Goal: Transaction & Acquisition: Purchase product/service

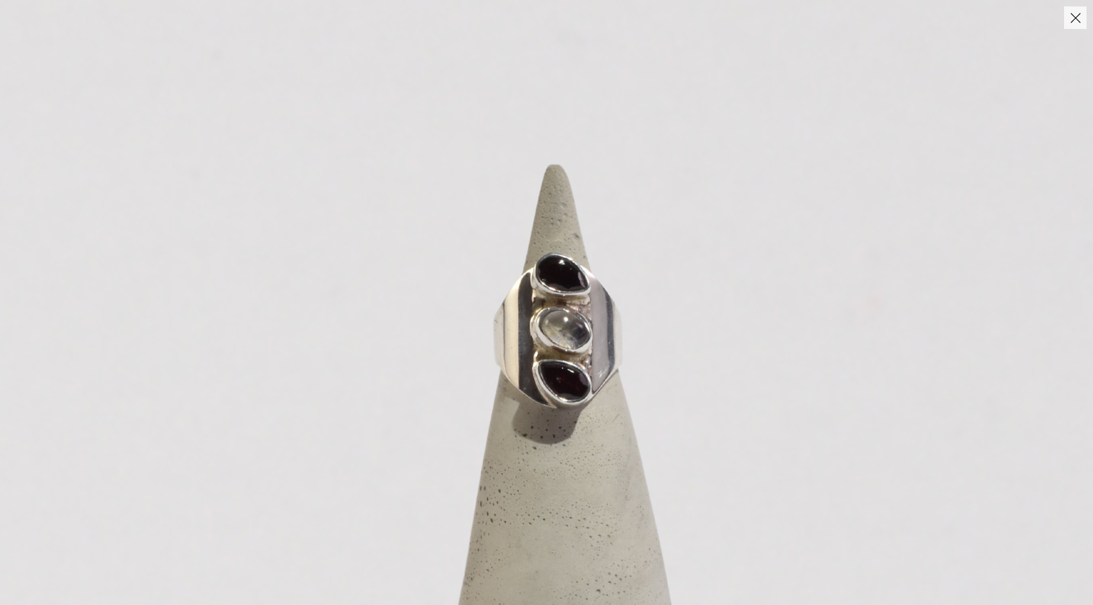
scroll to position [103, 0]
click at [1073, 21] on button "Close" at bounding box center [1075, 17] width 23 height 23
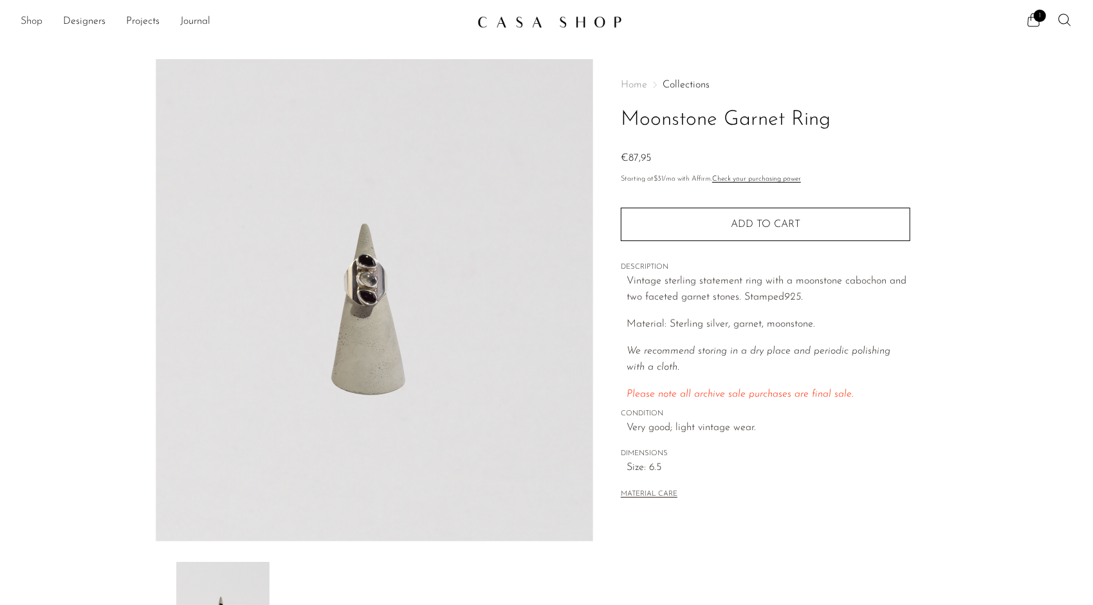
click at [33, 23] on link "Shop" at bounding box center [32, 22] width 22 height 17
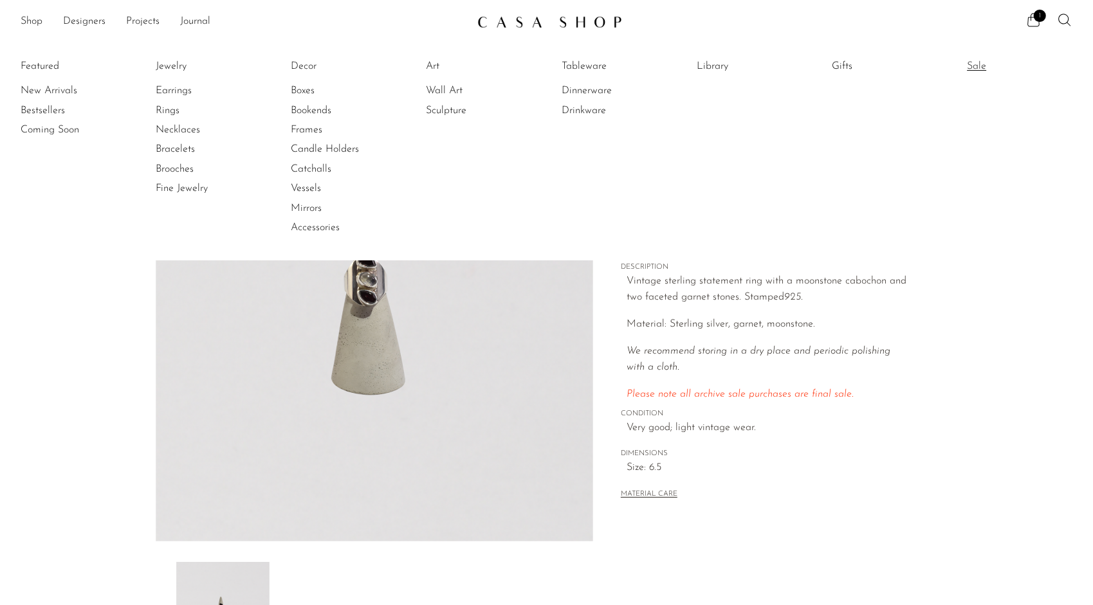
click at [972, 59] on link "Sale" at bounding box center [1015, 66] width 96 height 14
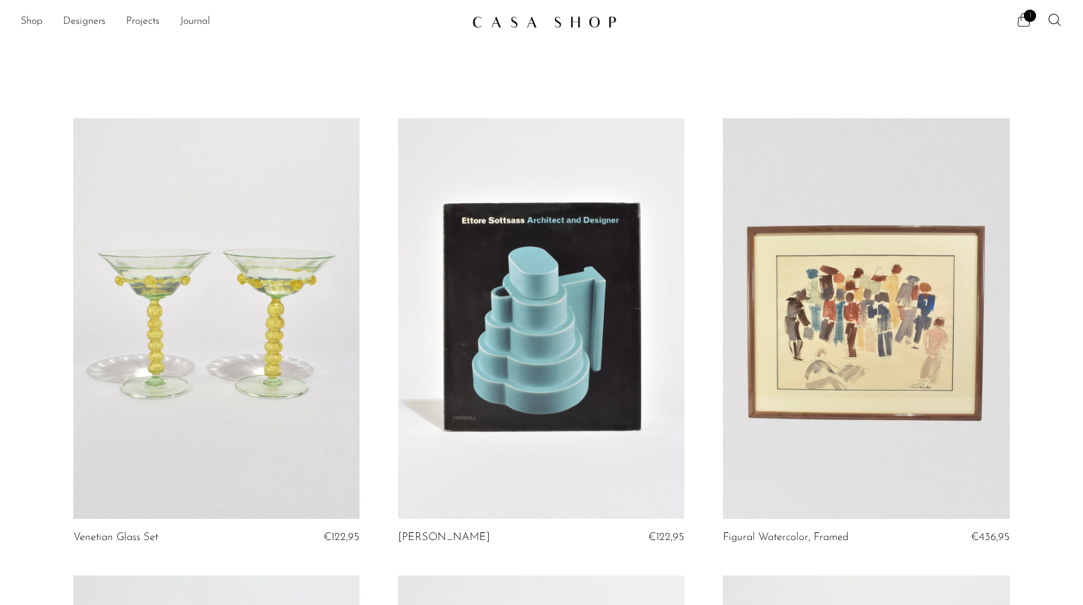
click at [1027, 17] on span "1" at bounding box center [1030, 16] width 12 height 12
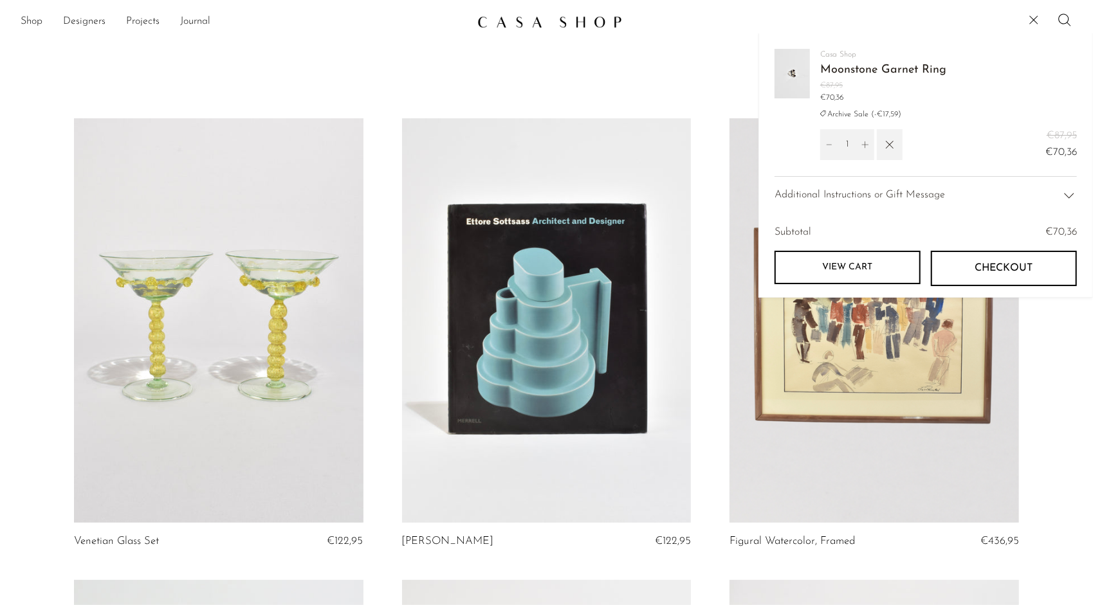
click at [877, 269] on link "View cart" at bounding box center [847, 267] width 146 height 33
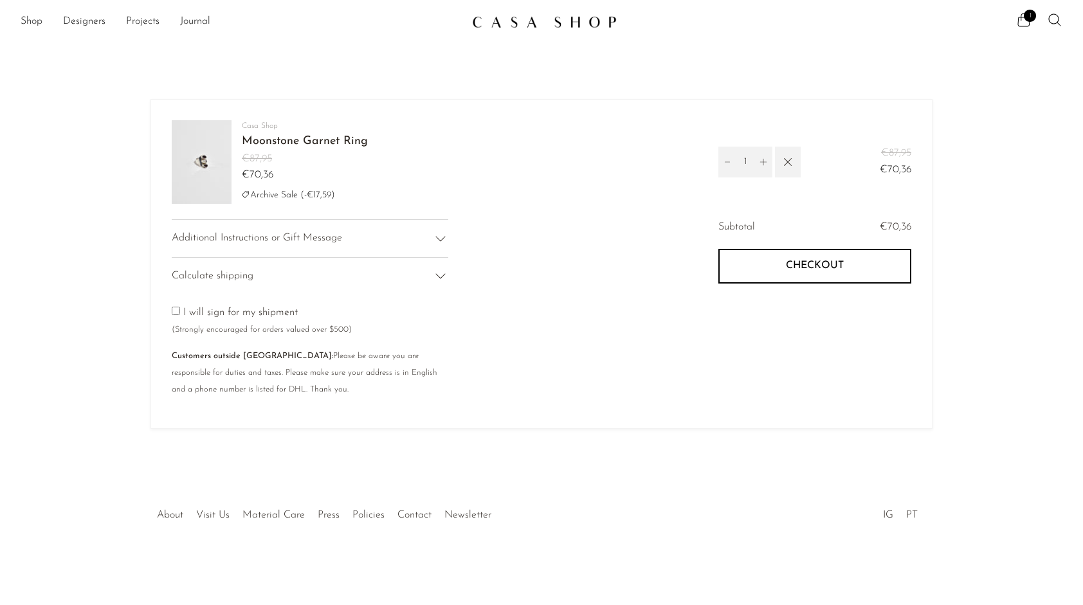
click at [410, 272] on div "Calculate shipping" at bounding box center [310, 276] width 277 height 38
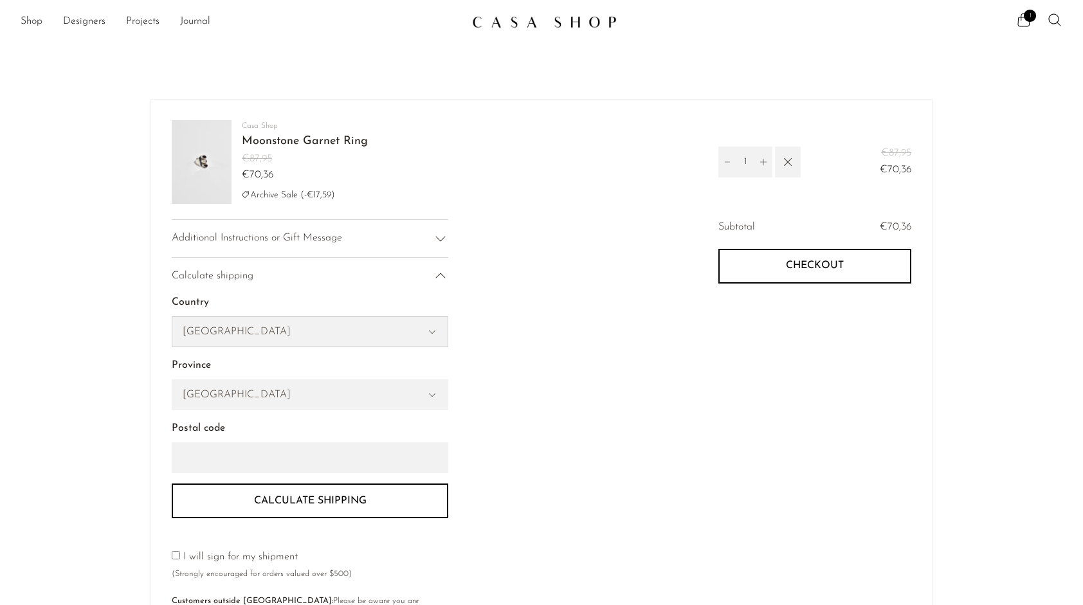
click at [308, 327] on select "[GEOGRAPHIC_DATA] [GEOGRAPHIC_DATA] [GEOGRAPHIC_DATA] [GEOGRAPHIC_DATA] --- [GE…" at bounding box center [309, 332] width 275 height 30
select select "[GEOGRAPHIC_DATA]"
click at [172, 317] on select "[GEOGRAPHIC_DATA] [GEOGRAPHIC_DATA] [GEOGRAPHIC_DATA] [GEOGRAPHIC_DATA] --- [GE…" at bounding box center [309, 332] width 275 height 30
click at [239, 392] on select "Aveiro [GEOGRAPHIC_DATA] Beja [GEOGRAPHIC_DATA] [GEOGRAPHIC_DATA] [GEOGRAPHIC_D…" at bounding box center [309, 395] width 275 height 30
select select "Braga"
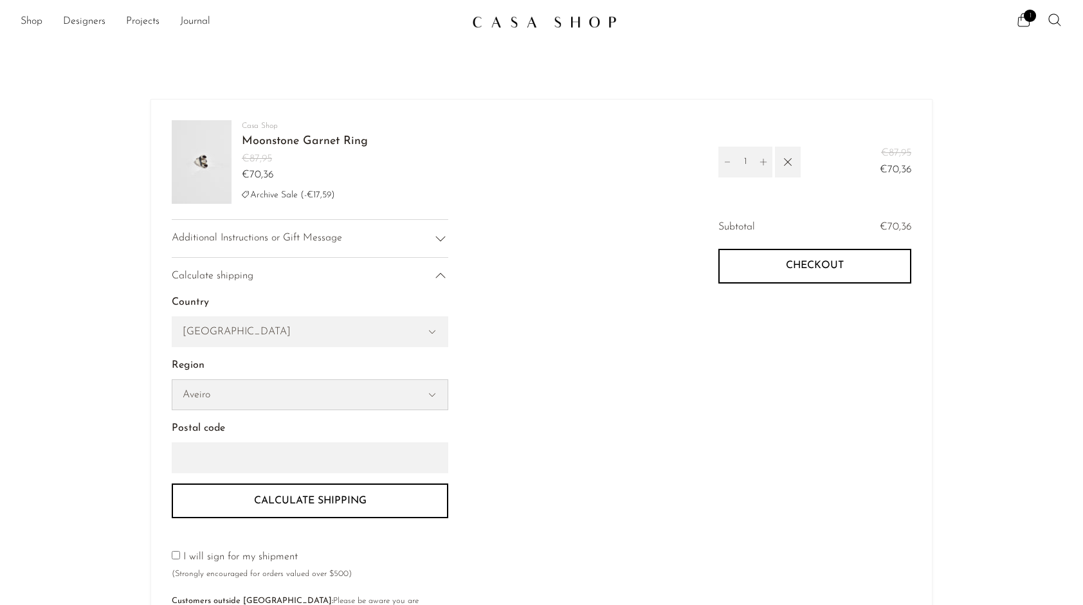
click at [172, 380] on select "Aveiro Azores Beja Braga Bragança Castelo Branco Coimbra Faro Guarda Leiria Lis…" at bounding box center [309, 395] width 275 height 30
click at [214, 446] on input "Postal code" at bounding box center [310, 457] width 277 height 31
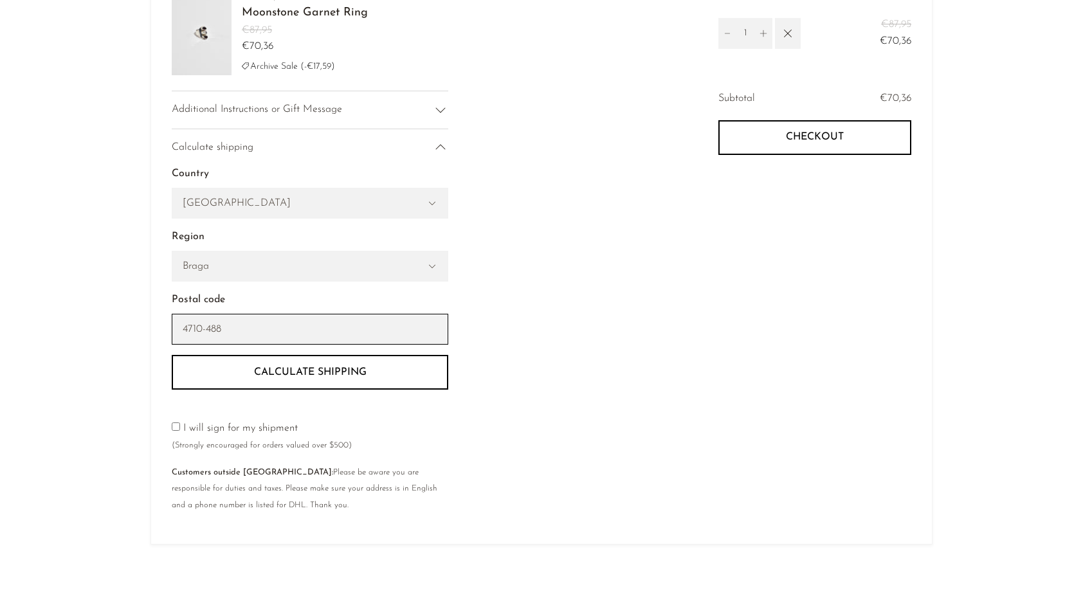
type input "4710-488"
click at [317, 373] on button "Calculate shipping" at bounding box center [310, 372] width 277 height 35
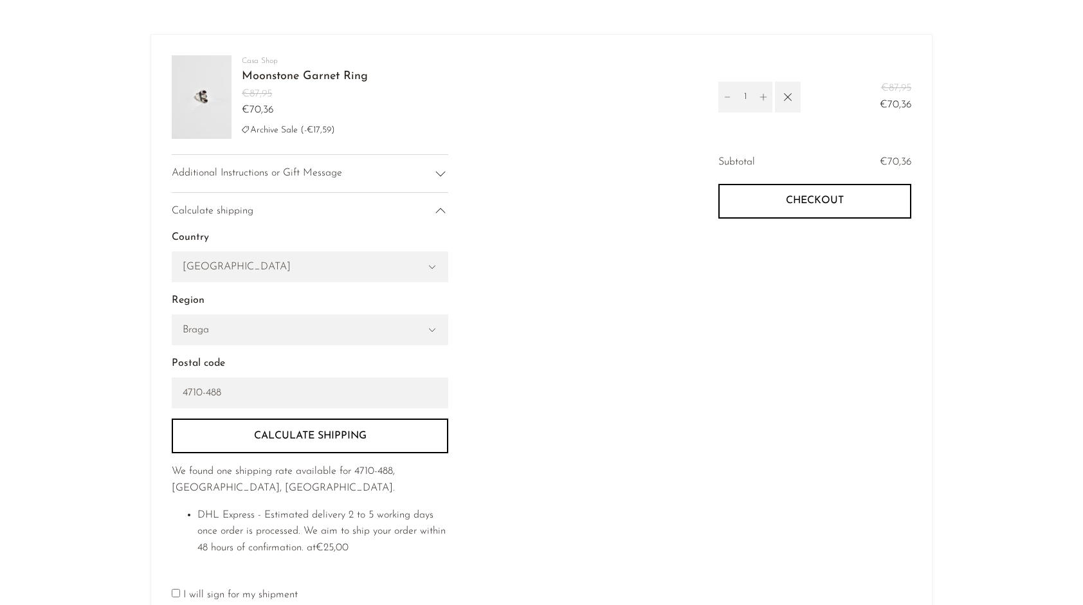
scroll to position [64, 0]
click at [442, 174] on icon at bounding box center [440, 174] width 15 height 15
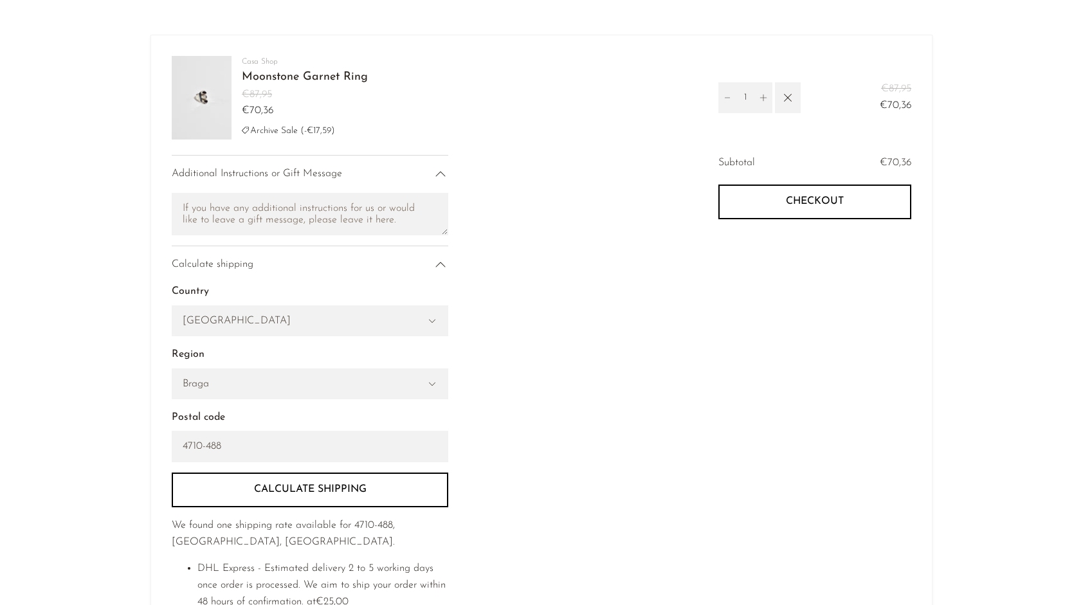
click at [439, 178] on icon at bounding box center [440, 174] width 15 height 15
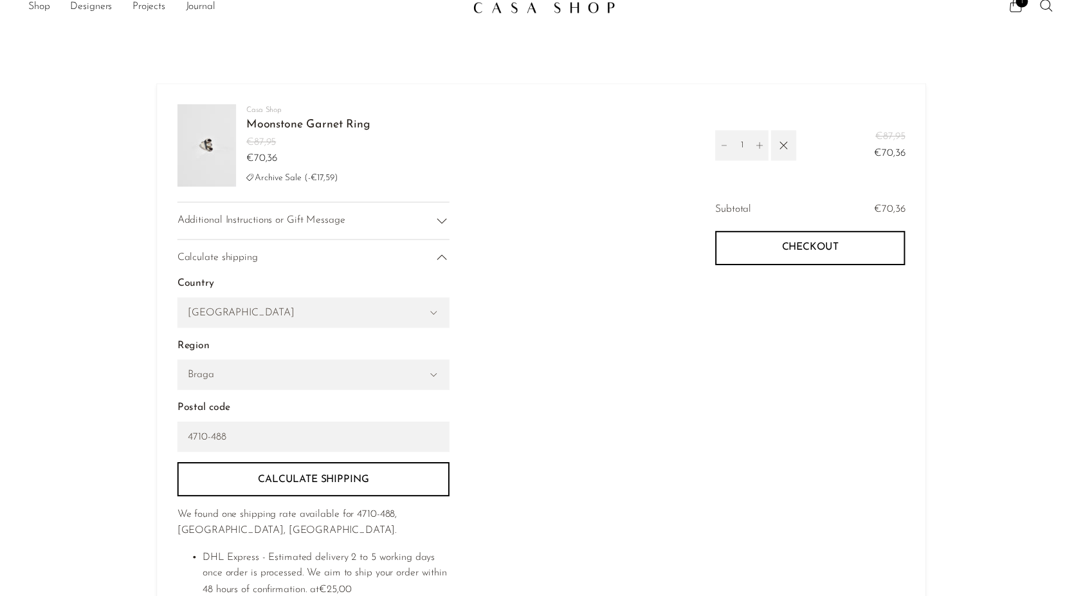
scroll to position [0, 0]
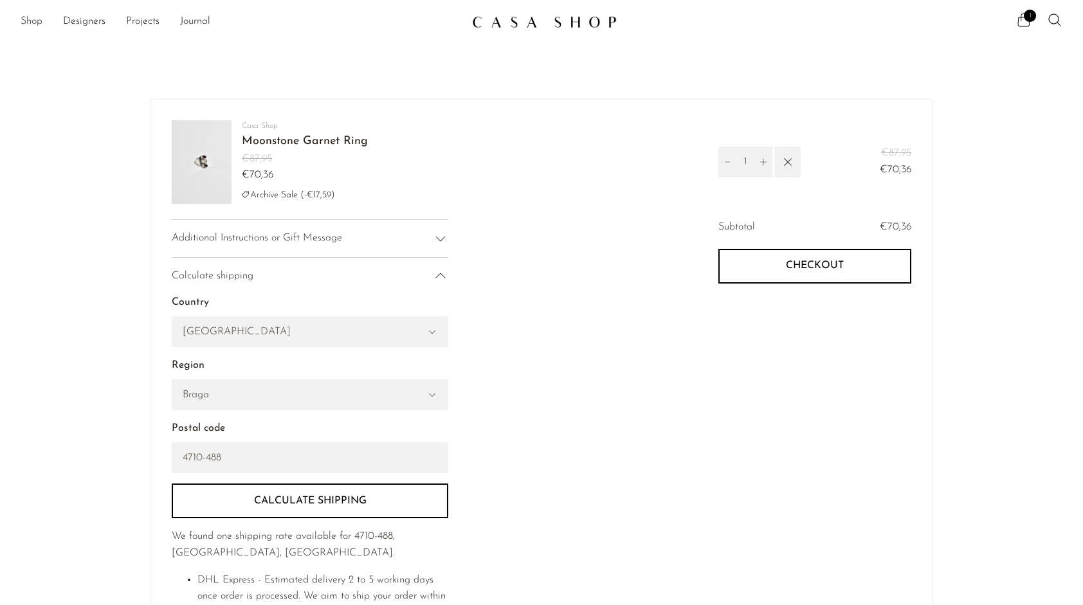
click at [28, 21] on link "Shop" at bounding box center [32, 22] width 22 height 17
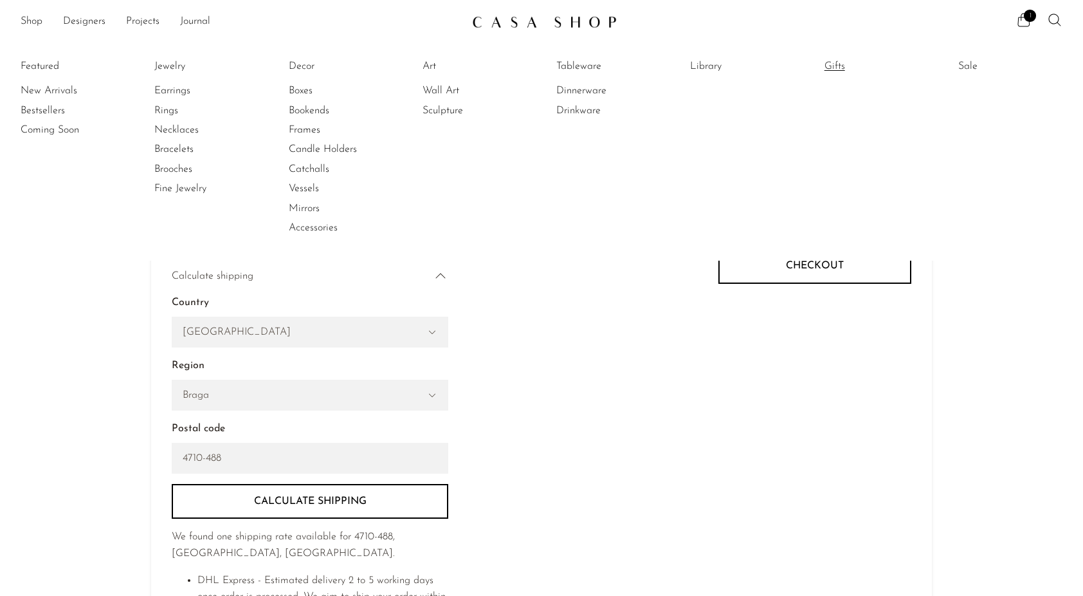
click at [830, 66] on ul "Featured New Arrivals Bestsellers Coming Soon Jewelry Jewelry All Earrings Ring…" at bounding box center [541, 147] width 1083 height 228
click at [835, 66] on link "Gifts" at bounding box center [872, 66] width 96 height 14
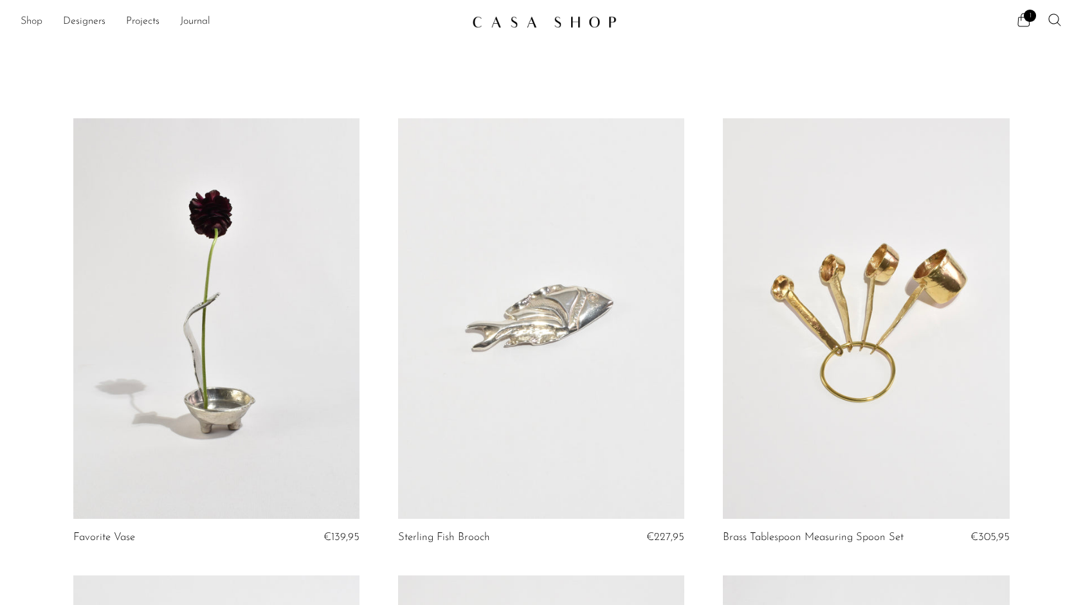
click at [38, 22] on link "Shop" at bounding box center [32, 22] width 22 height 17
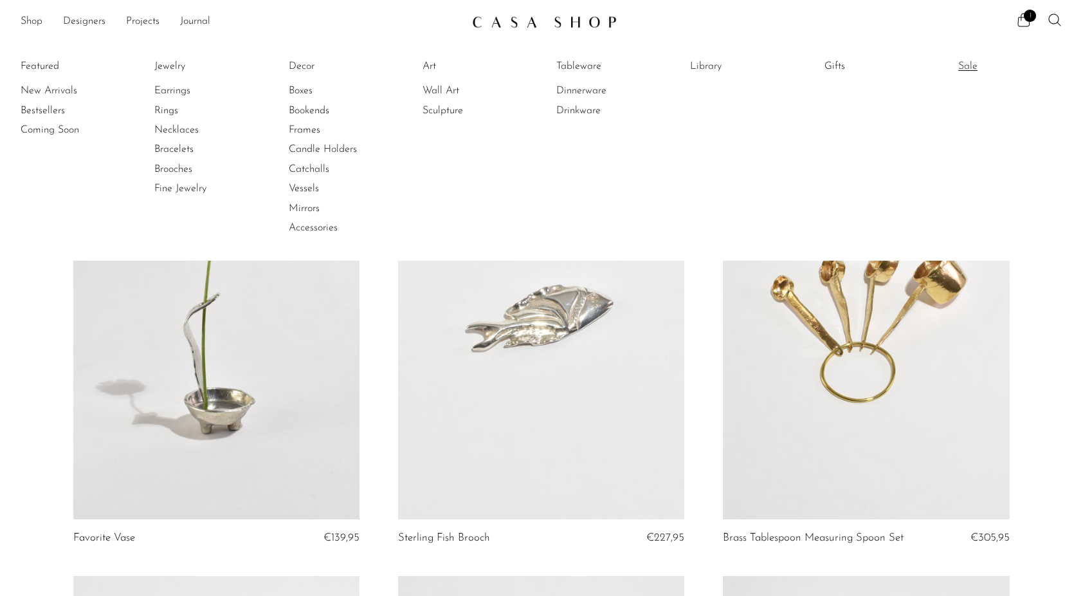
click at [972, 66] on link "Sale" at bounding box center [1006, 66] width 96 height 14
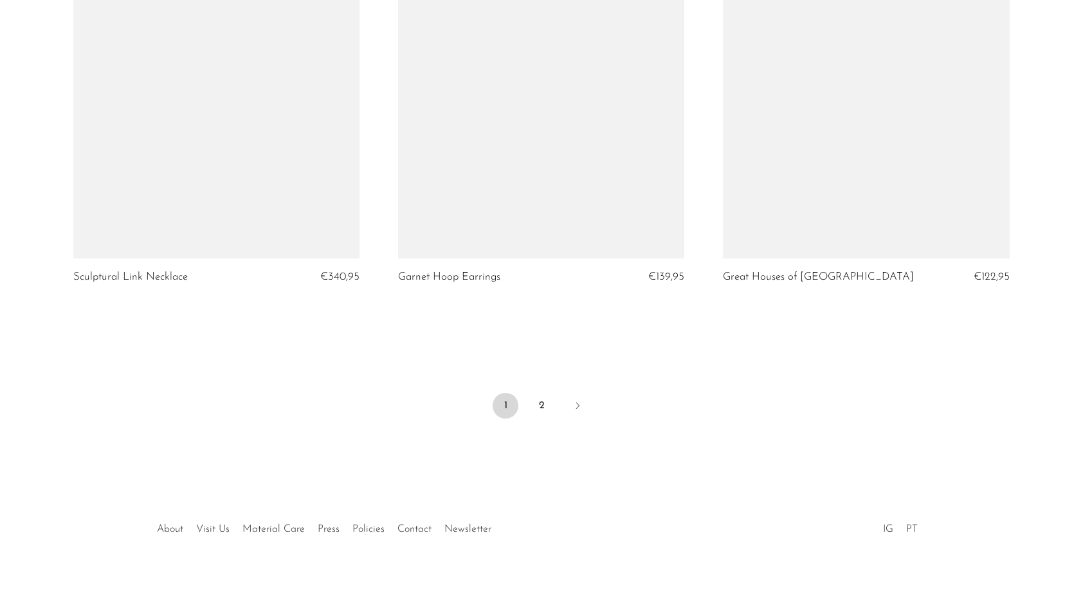
scroll to position [5305, 0]
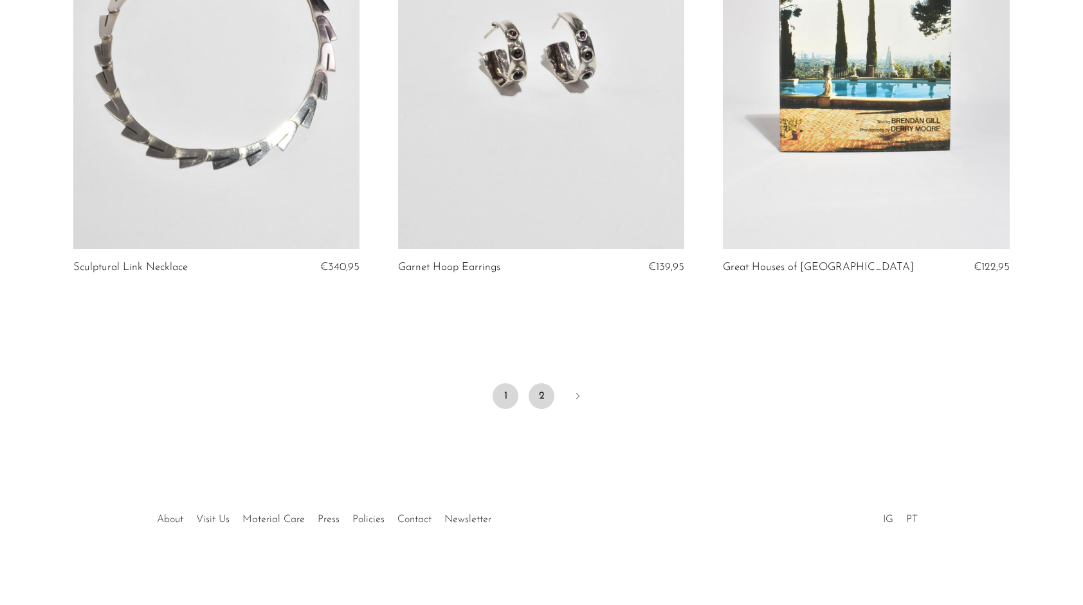
click at [531, 400] on link "2" at bounding box center [542, 396] width 26 height 26
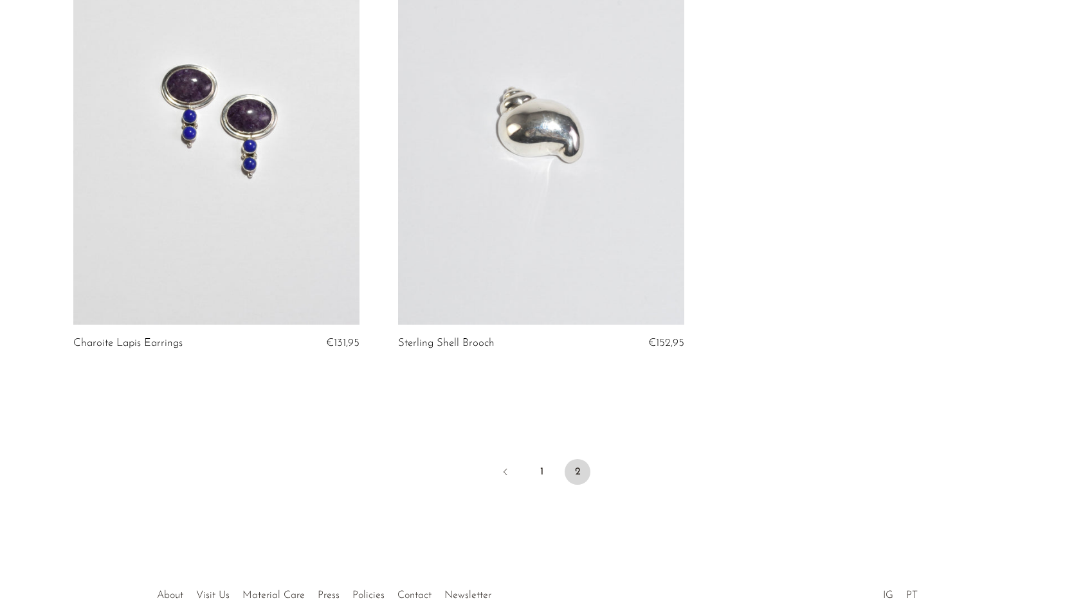
scroll to position [2100, 0]
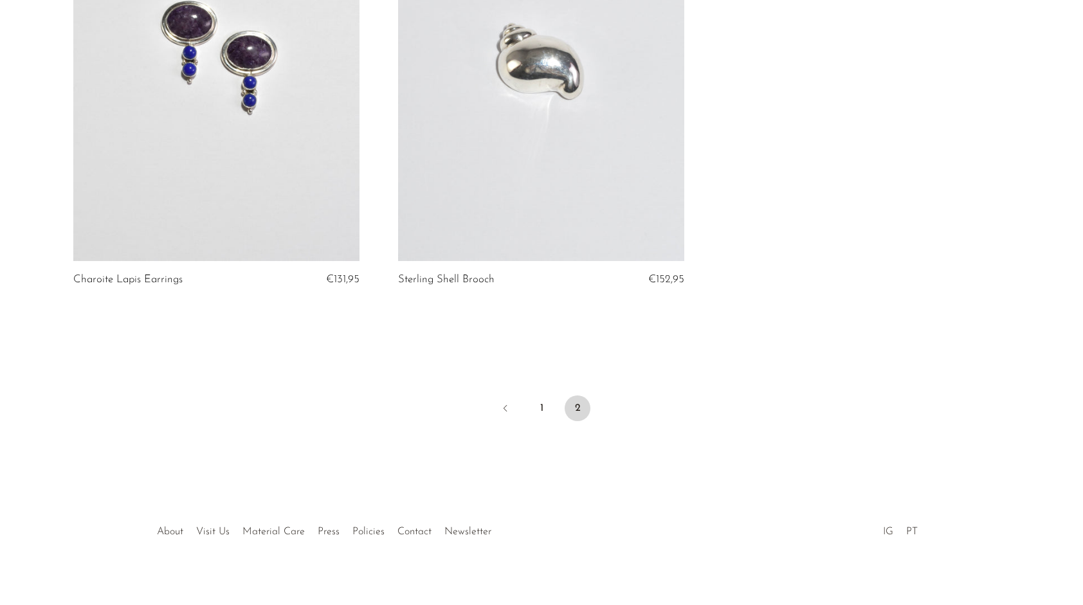
click at [889, 527] on link "IG" at bounding box center [888, 532] width 10 height 10
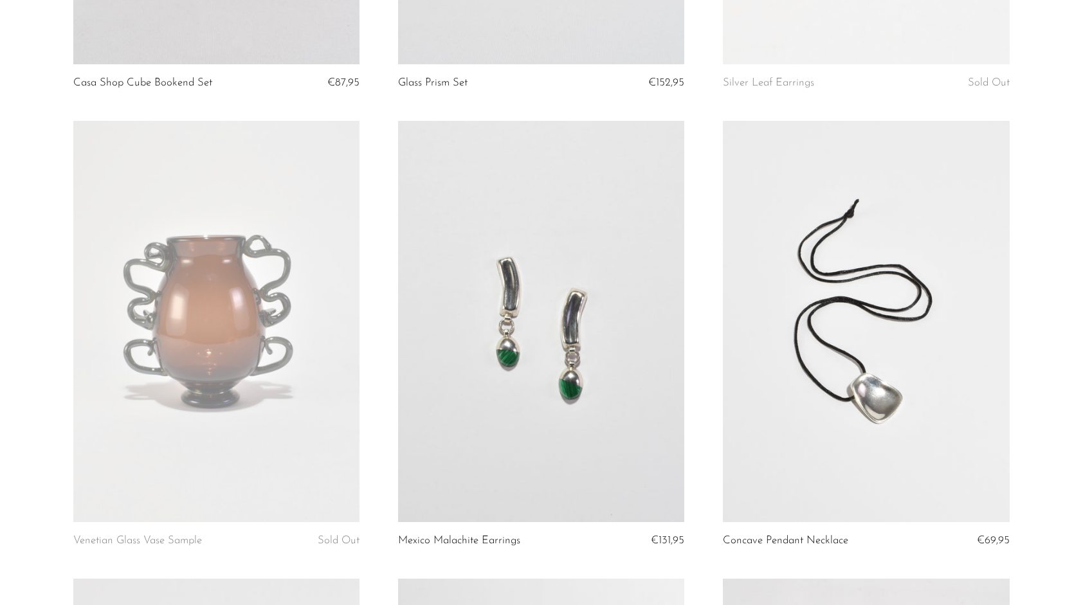
scroll to position [1929, 0]
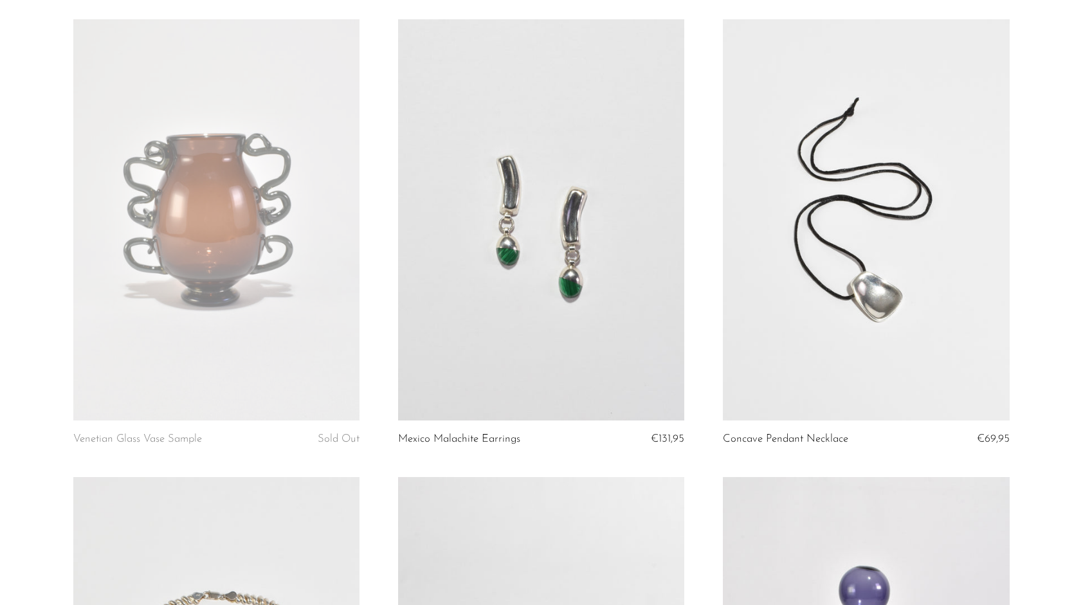
drag, startPoint x: 176, startPoint y: 194, endPoint x: 0, endPoint y: 286, distance: 198.5
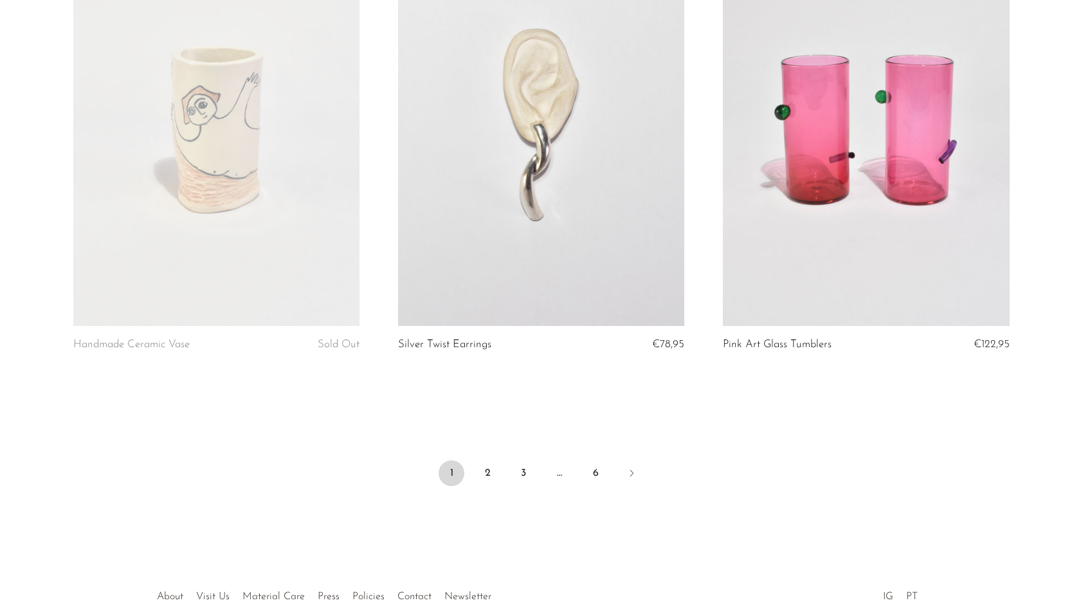
scroll to position [5274, 0]
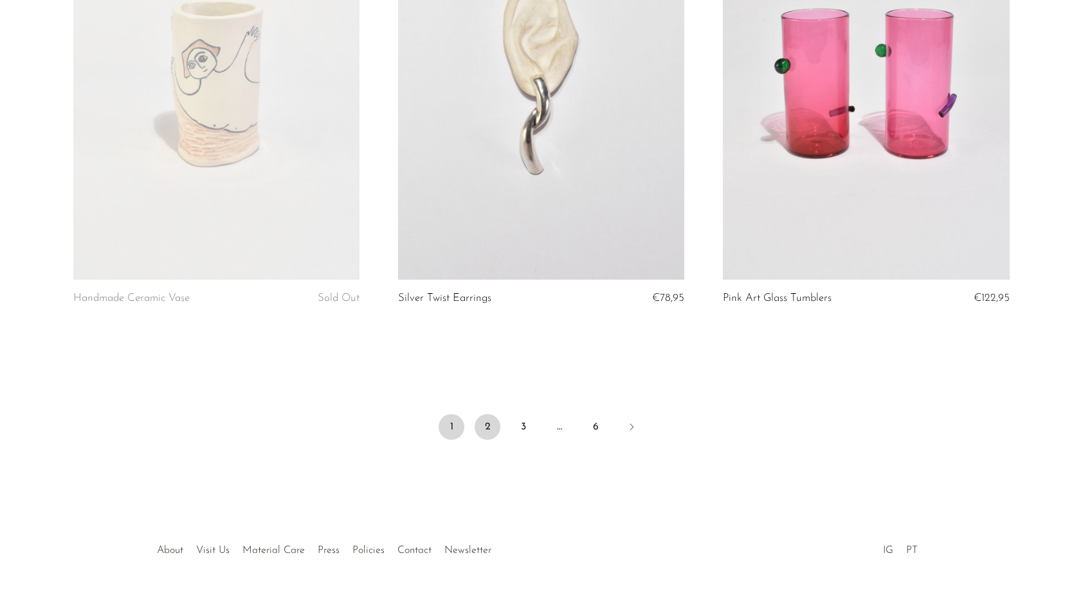
drag, startPoint x: 482, startPoint y: 429, endPoint x: 485, endPoint y: 421, distance: 8.7
click at [482, 429] on link "2" at bounding box center [488, 427] width 26 height 26
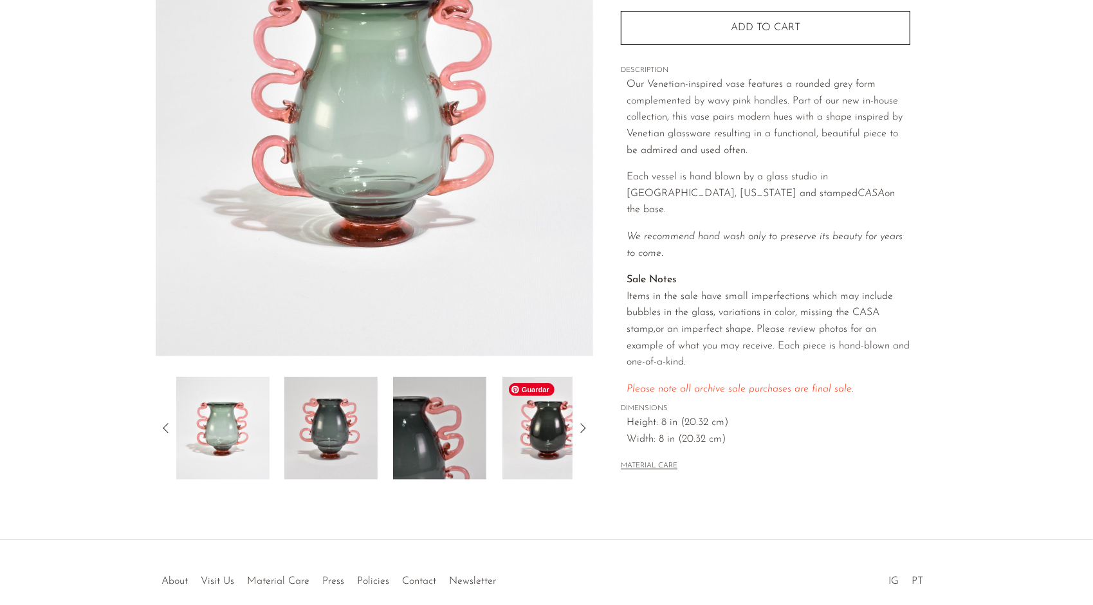
scroll to position [193, 0]
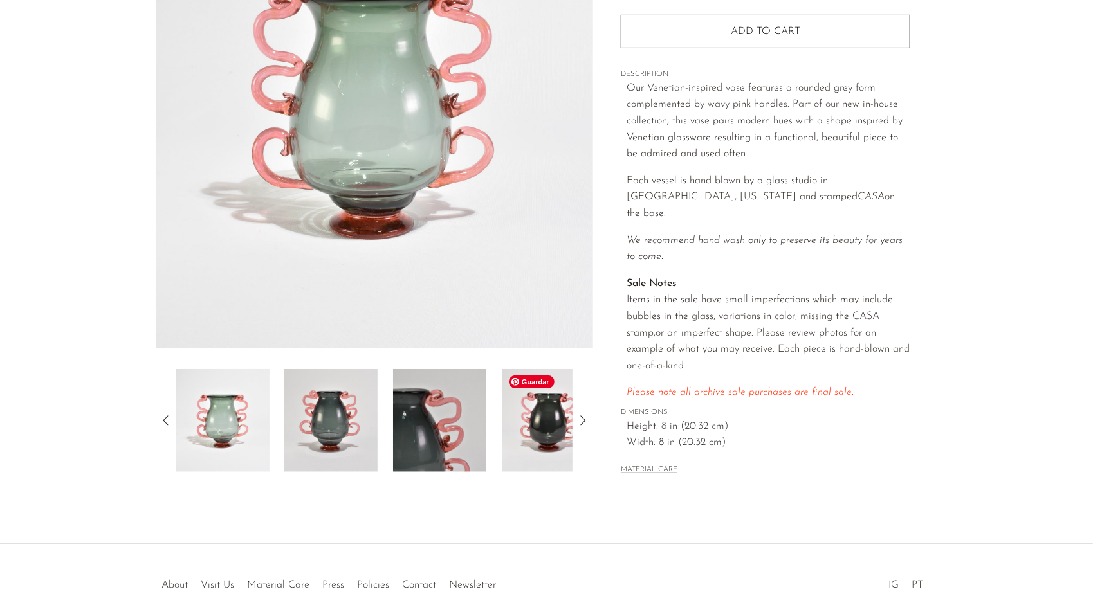
click at [522, 418] on img at bounding box center [548, 420] width 93 height 103
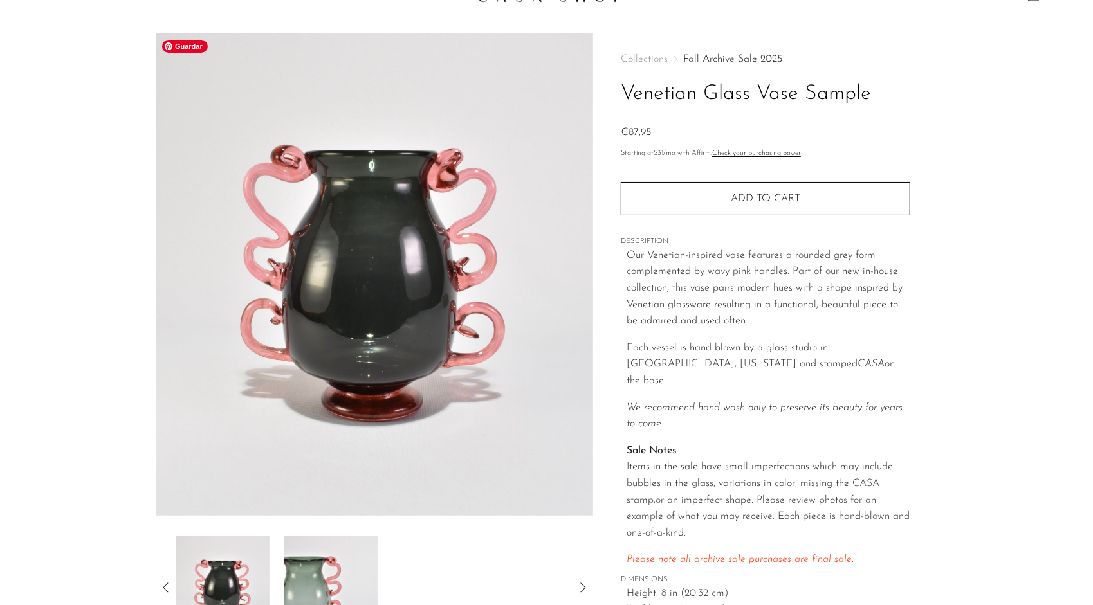
scroll to position [0, 0]
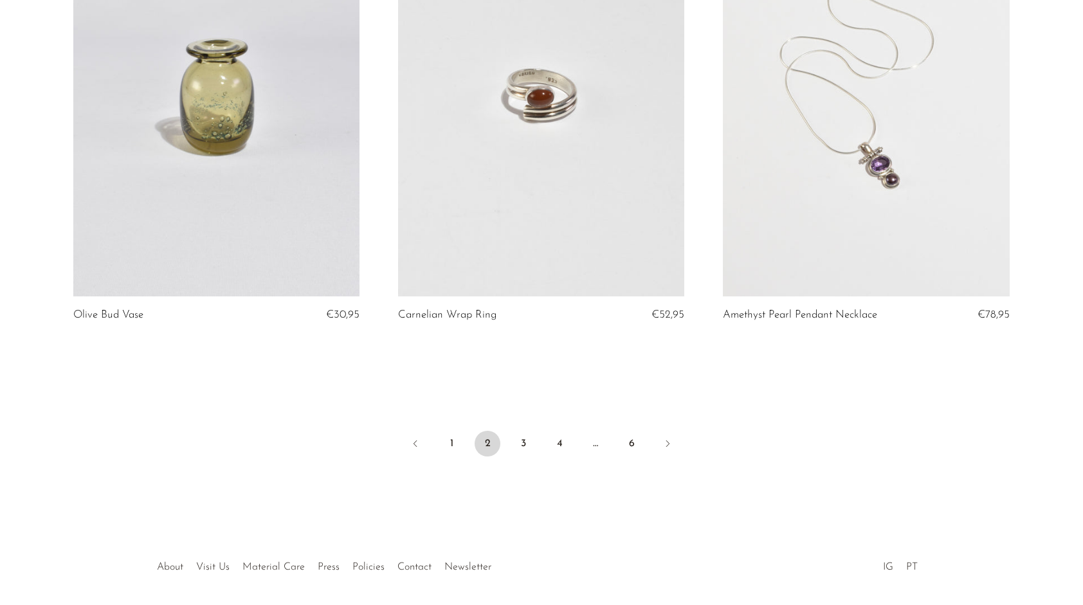
scroll to position [5305, 0]
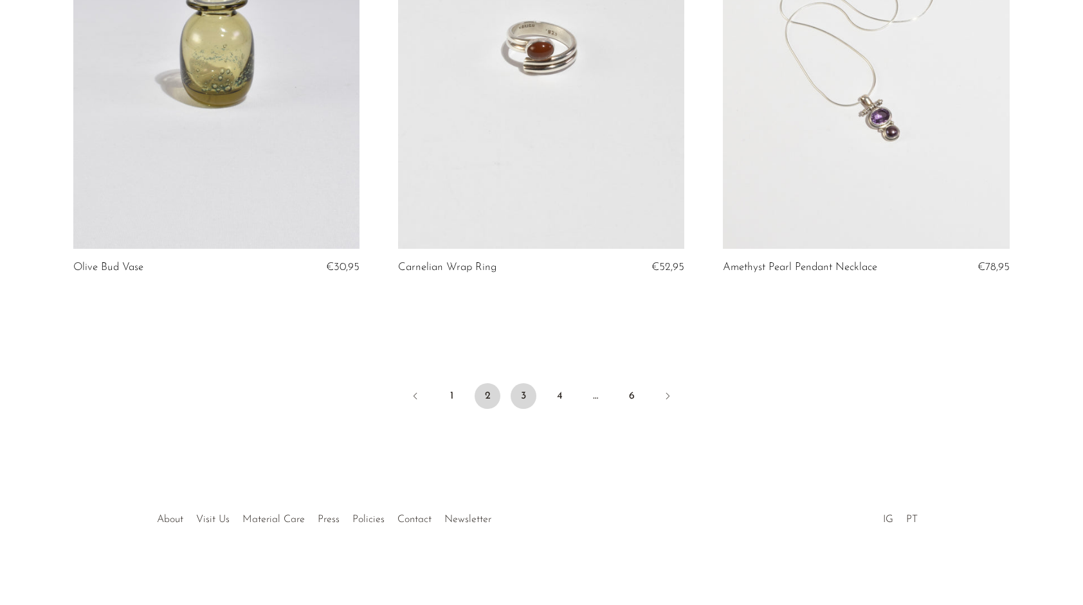
click at [524, 401] on link "3" at bounding box center [524, 396] width 26 height 26
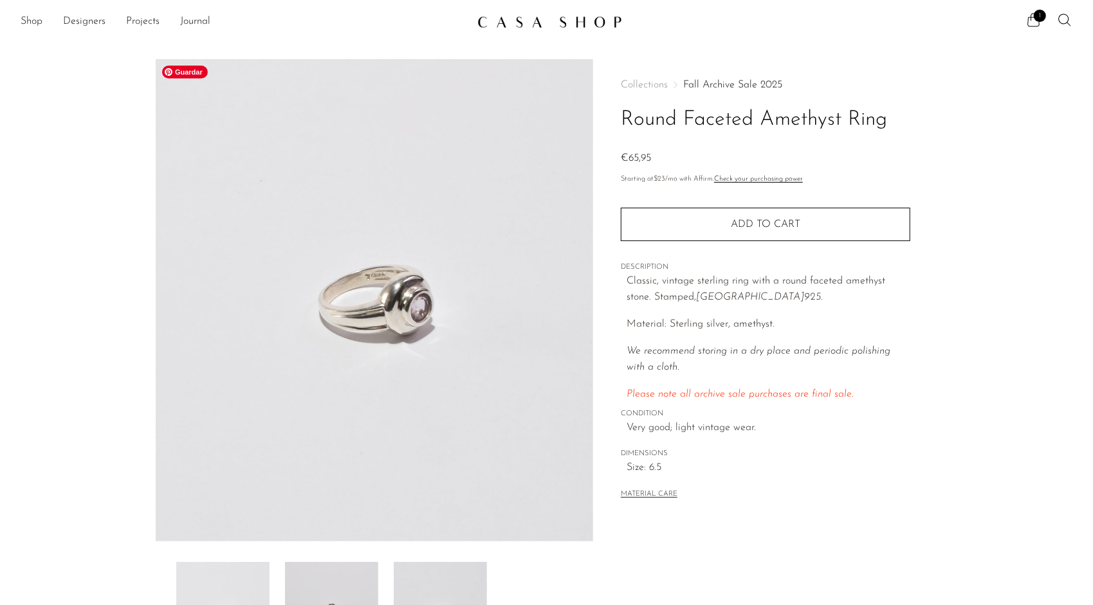
scroll to position [193, 0]
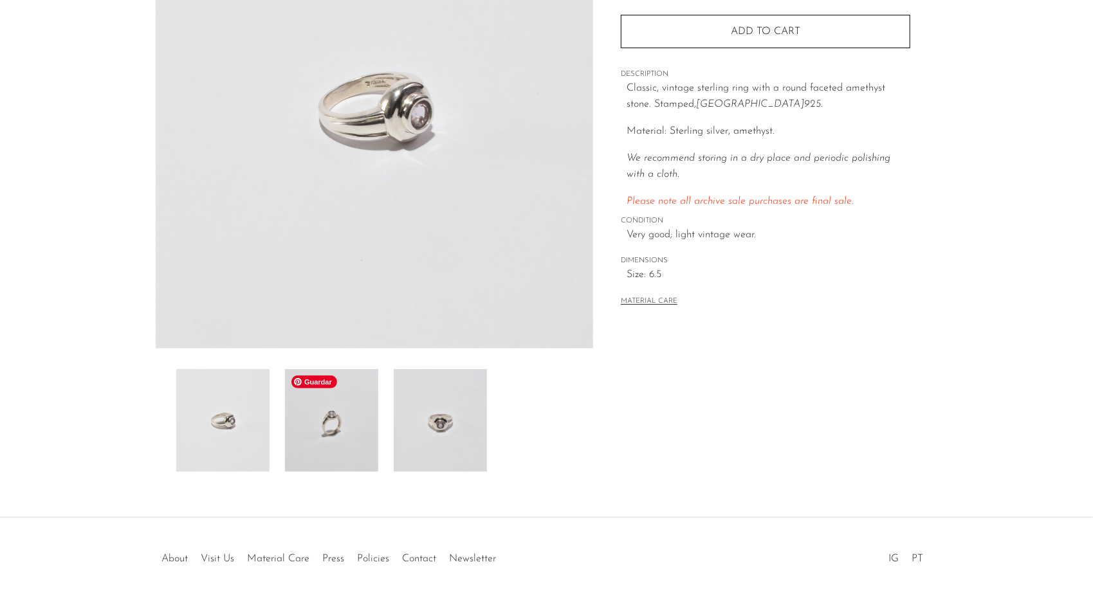
click at [351, 425] on img at bounding box center [331, 420] width 93 height 103
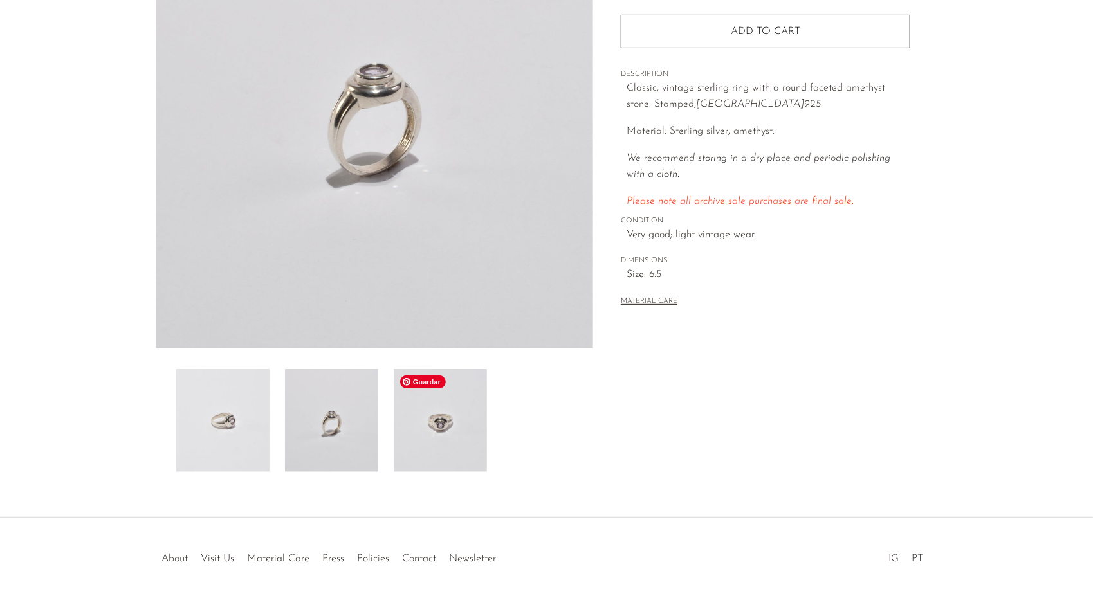
click at [415, 411] on img at bounding box center [440, 420] width 93 height 103
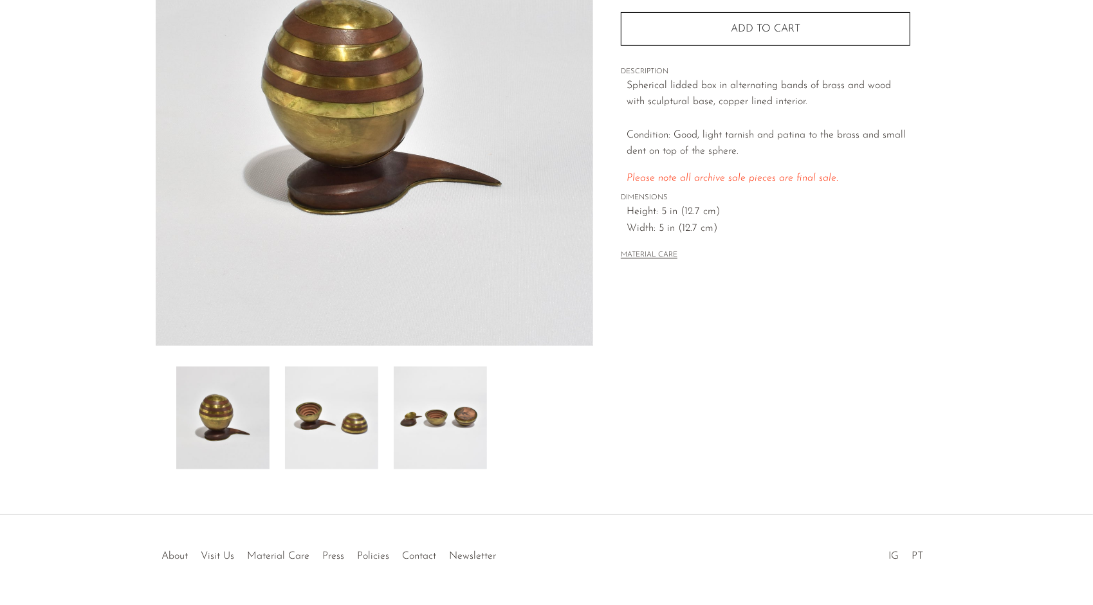
scroll to position [232, 0]
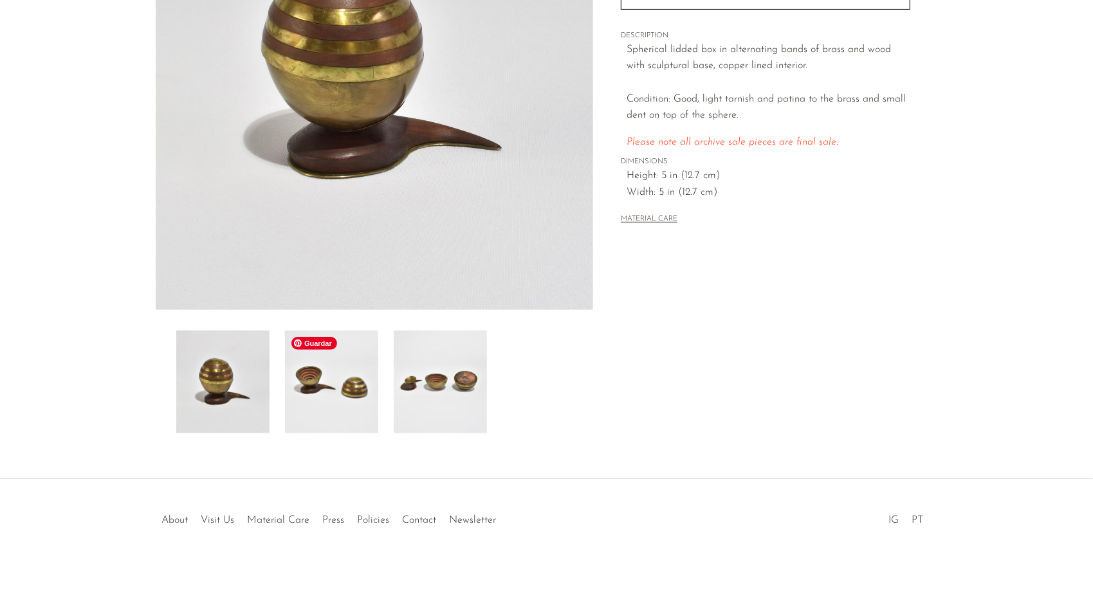
click at [341, 415] on img at bounding box center [331, 382] width 93 height 103
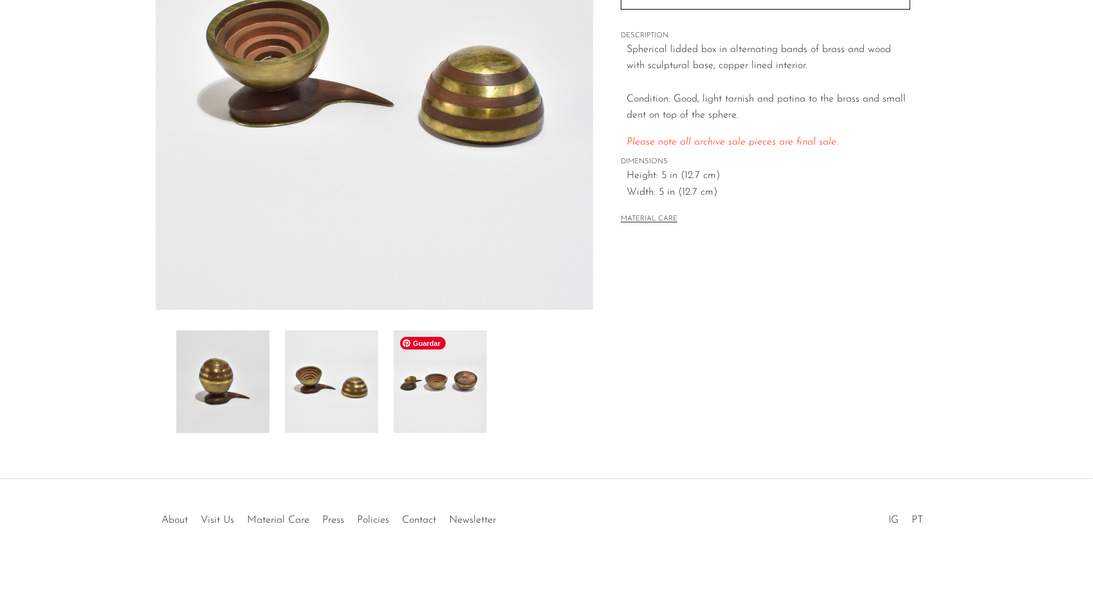
click at [401, 396] on img at bounding box center [440, 382] width 93 height 103
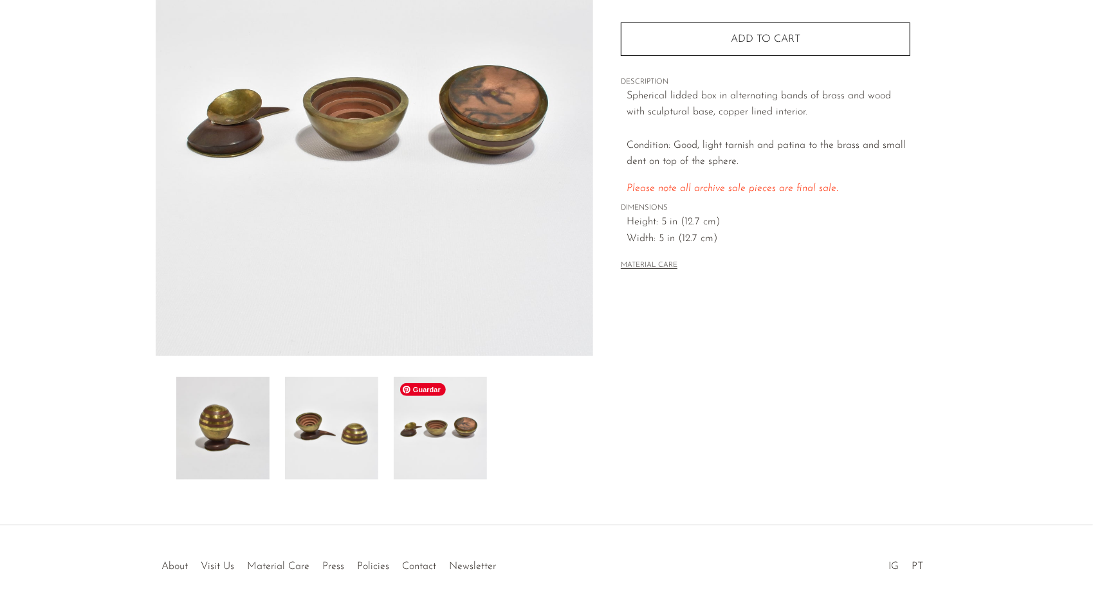
scroll to position [167, 0]
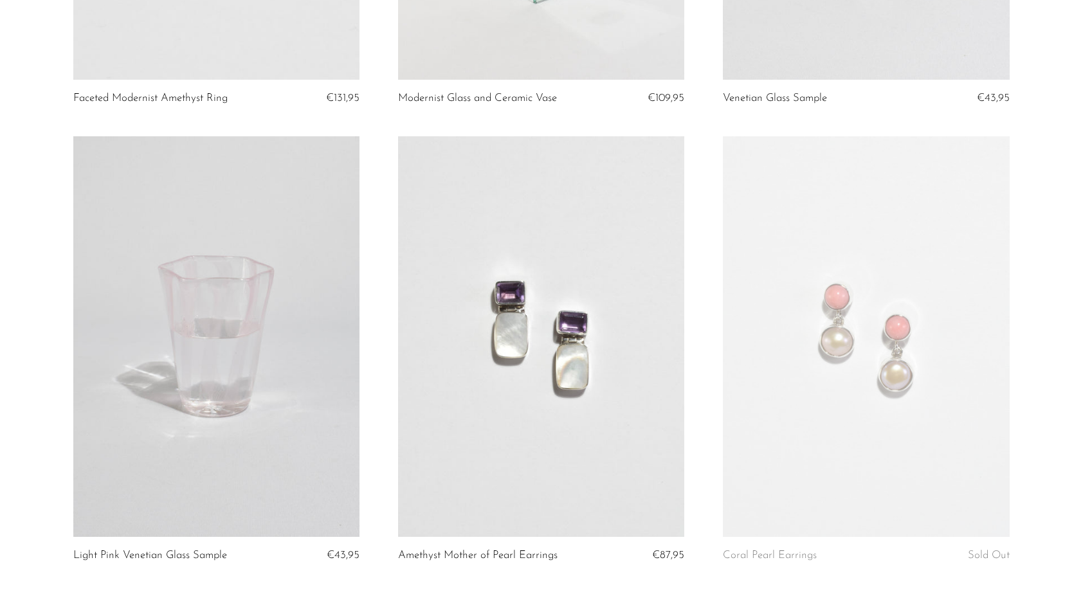
scroll to position [5305, 0]
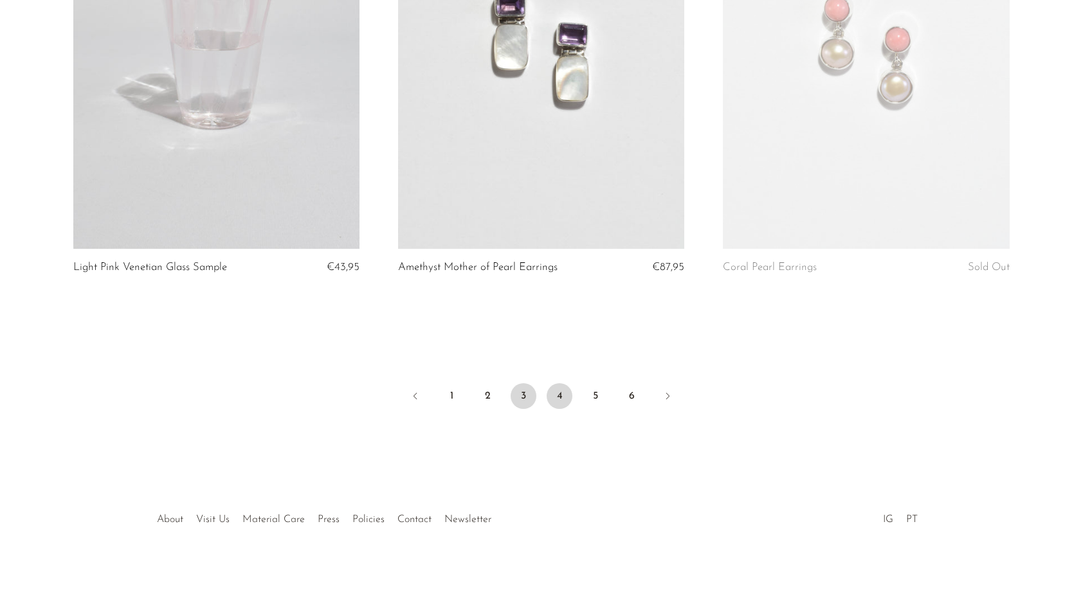
click at [563, 394] on link "4" at bounding box center [560, 396] width 26 height 26
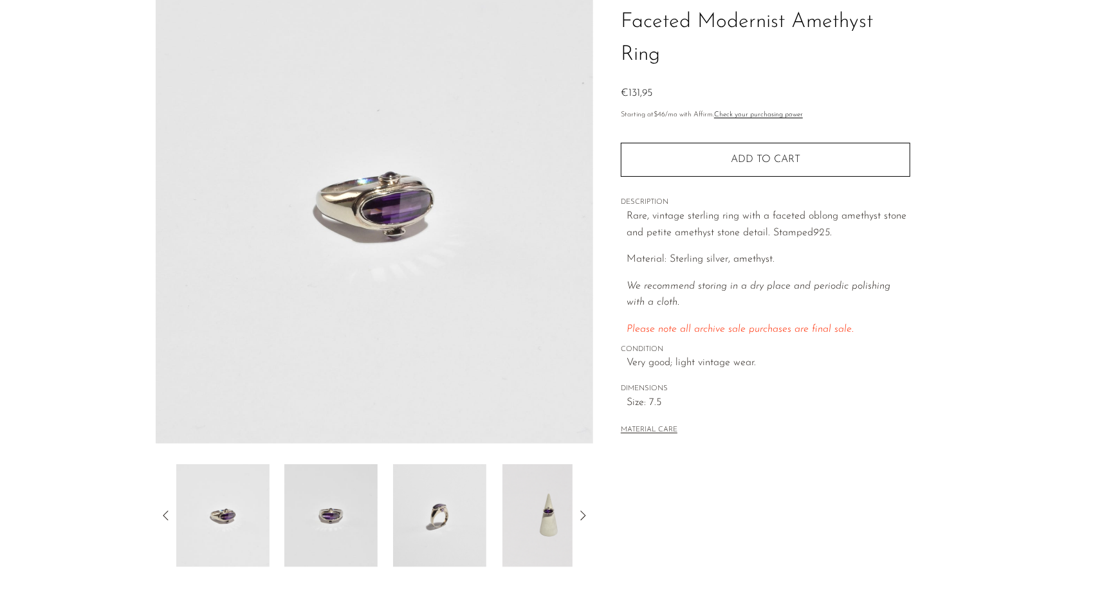
scroll to position [193, 0]
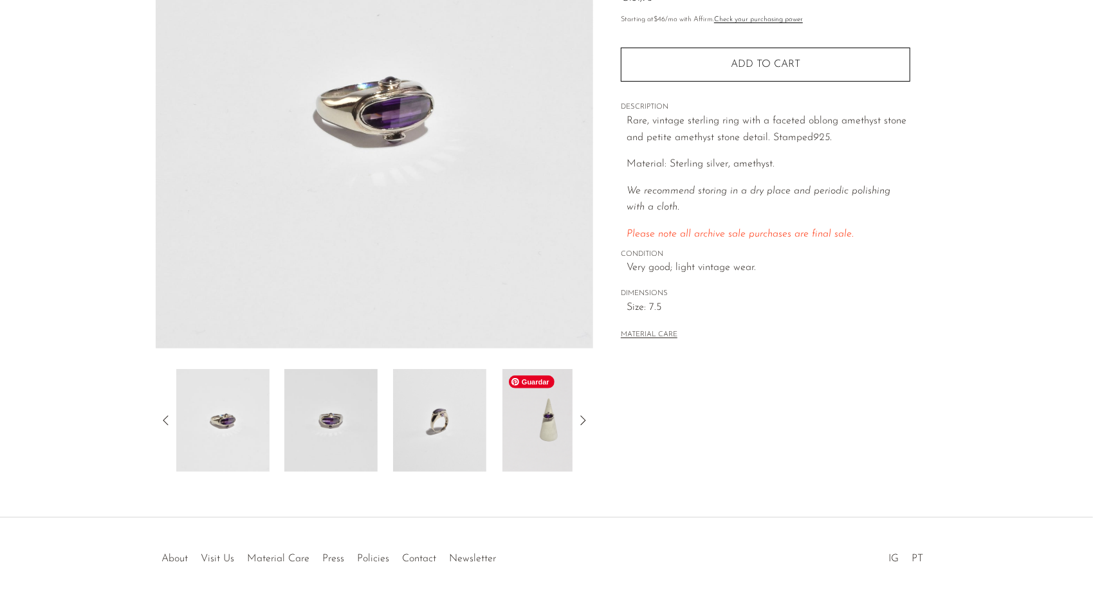
click at [518, 410] on img at bounding box center [548, 420] width 93 height 103
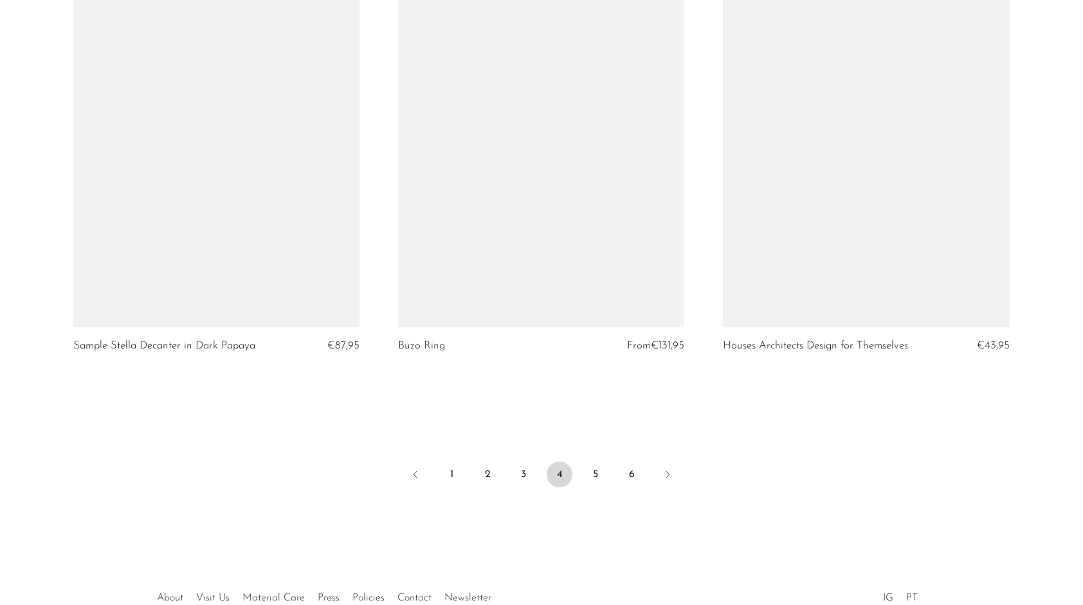
scroll to position [5305, 0]
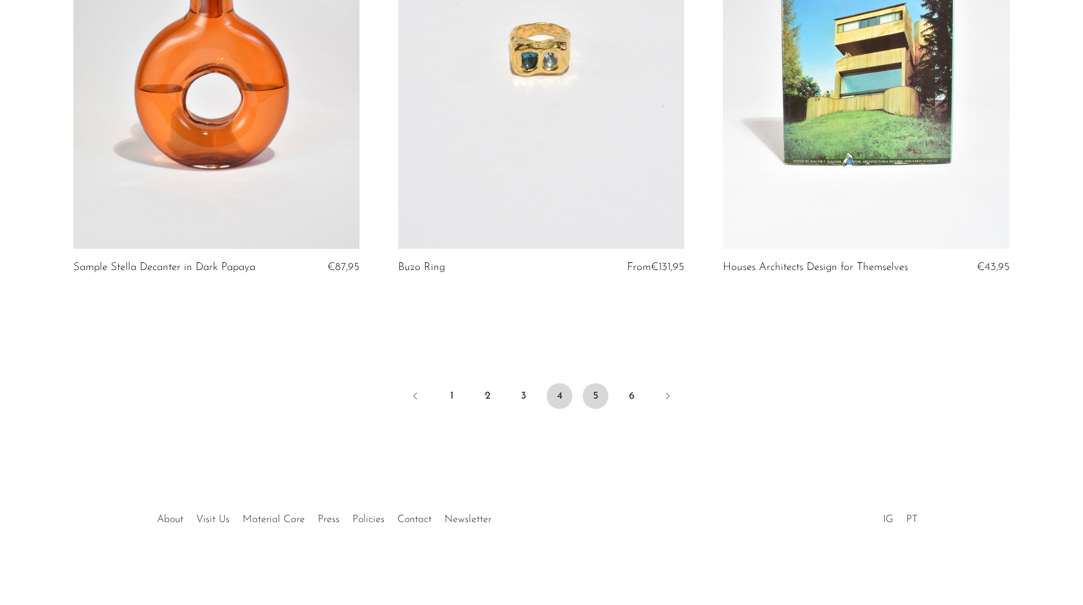
click at [602, 399] on link "5" at bounding box center [596, 396] width 26 height 26
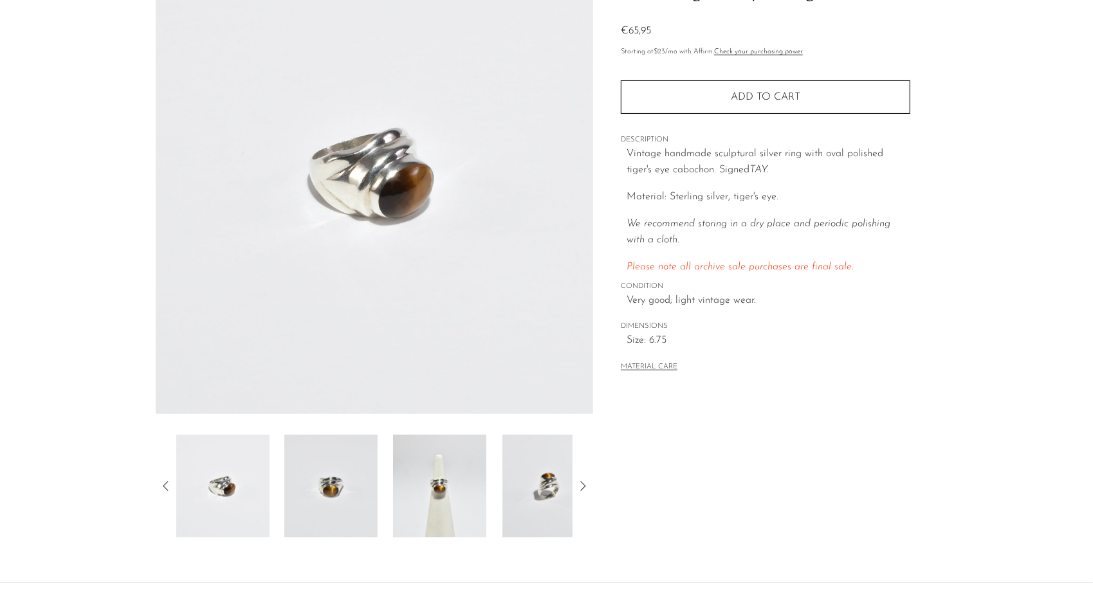
scroll to position [129, 0]
click at [426, 495] on img at bounding box center [439, 484] width 93 height 103
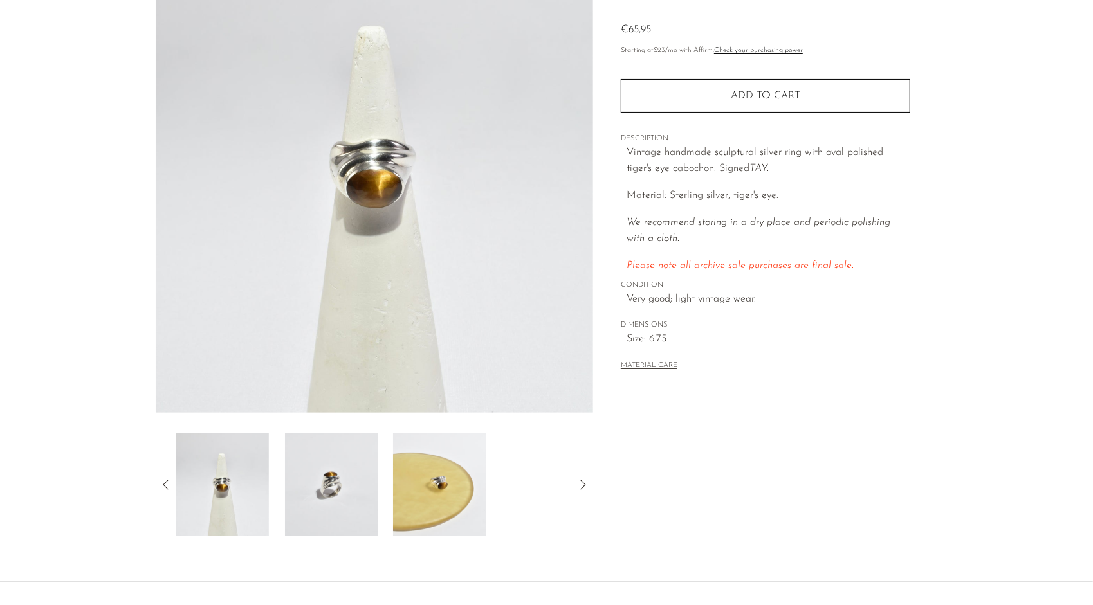
scroll to position [0, 0]
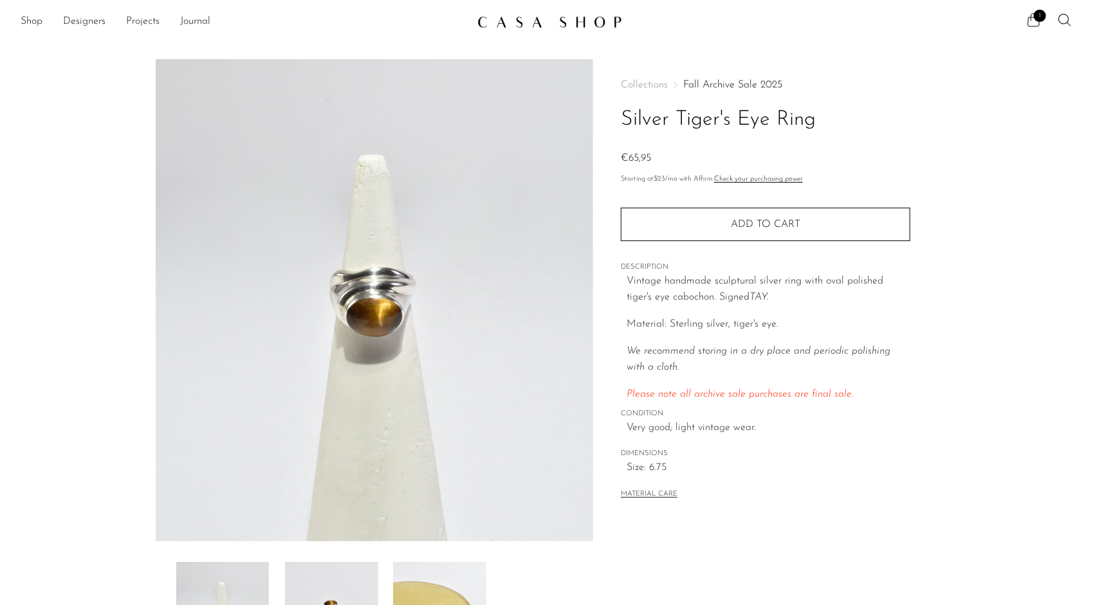
click at [1032, 17] on icon at bounding box center [1034, 20] width 12 height 14
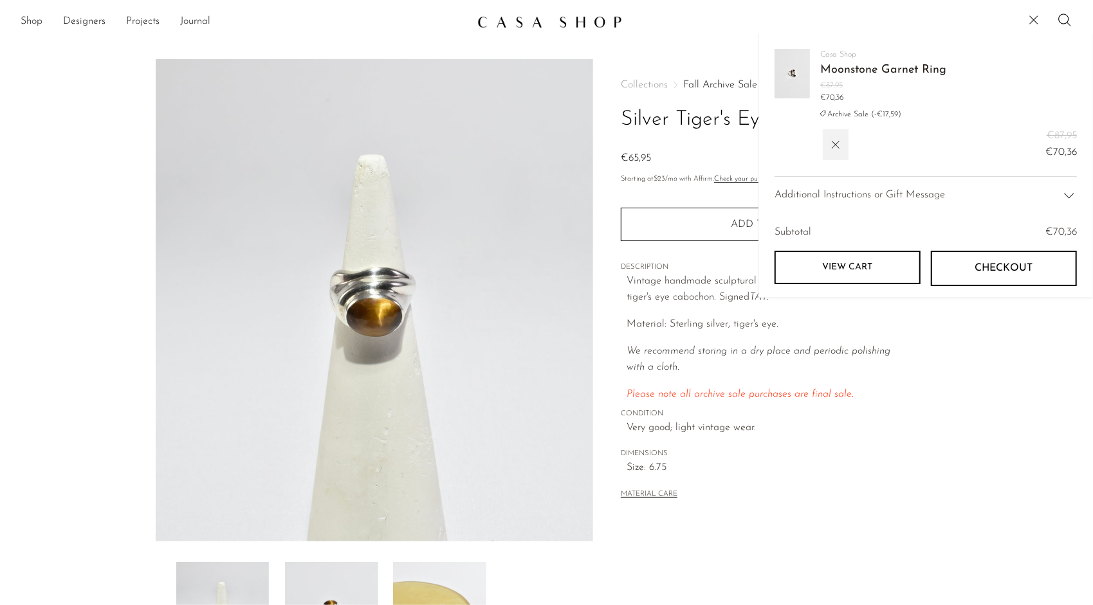
click at [850, 72] on link "Moonstone Garnet Ring" at bounding box center [883, 70] width 126 height 12
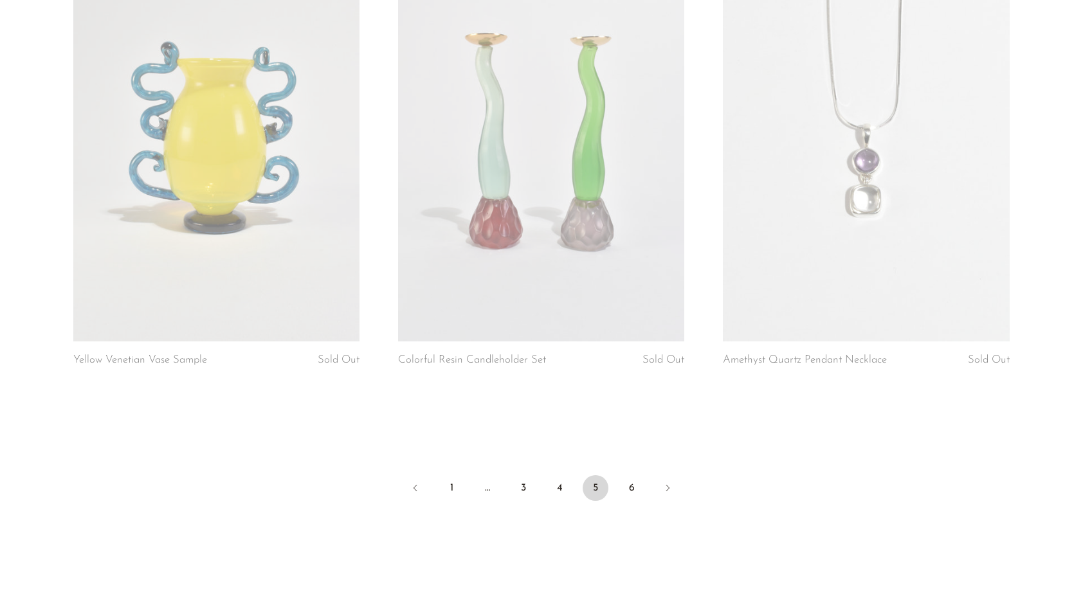
scroll to position [5316, 0]
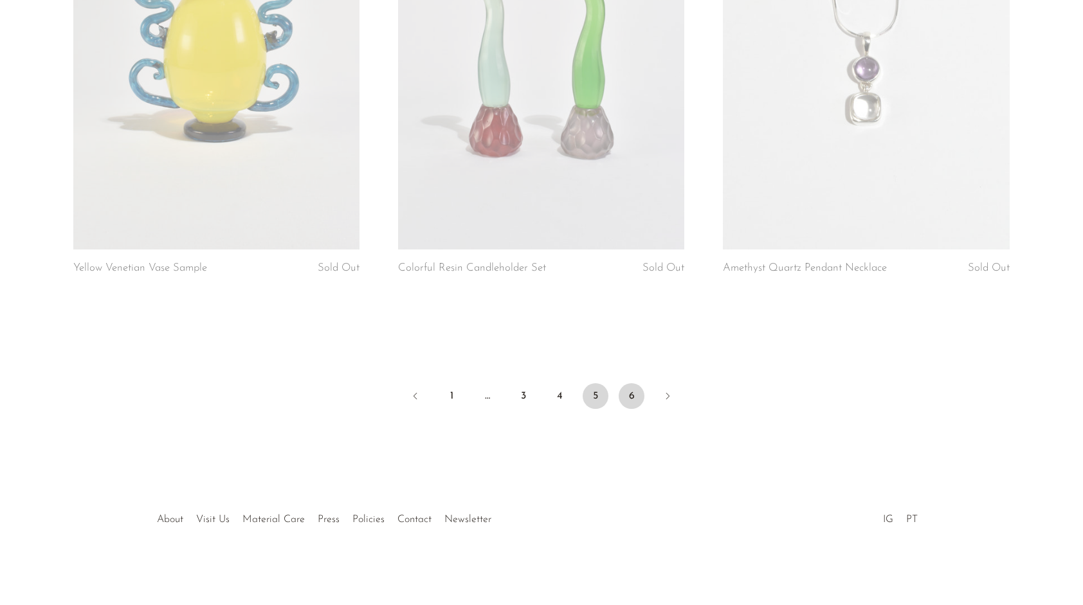
click at [629, 389] on link "6" at bounding box center [632, 396] width 26 height 26
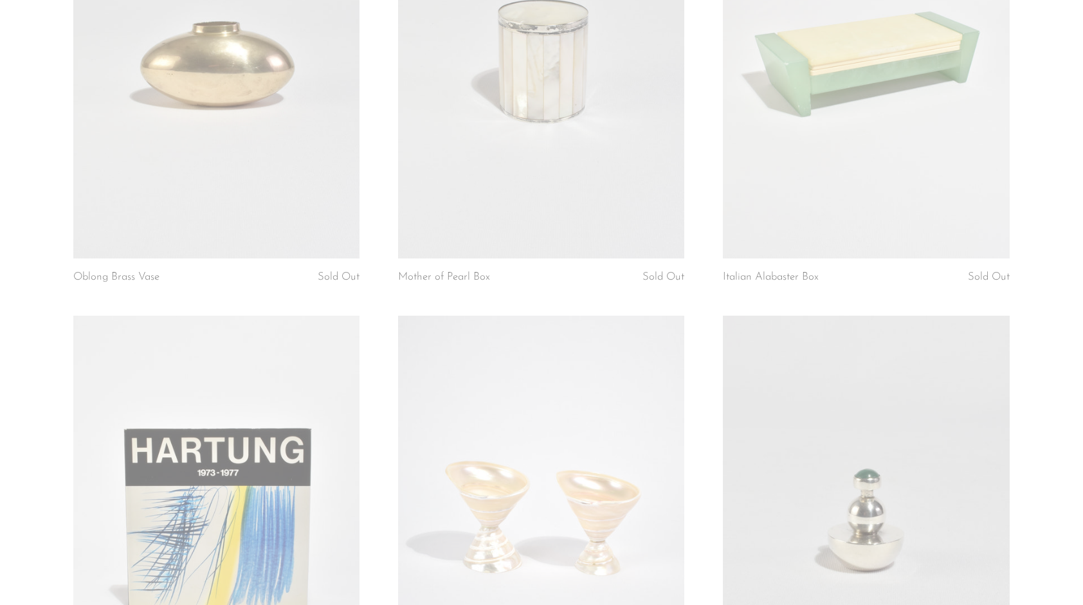
scroll to position [2701, 0]
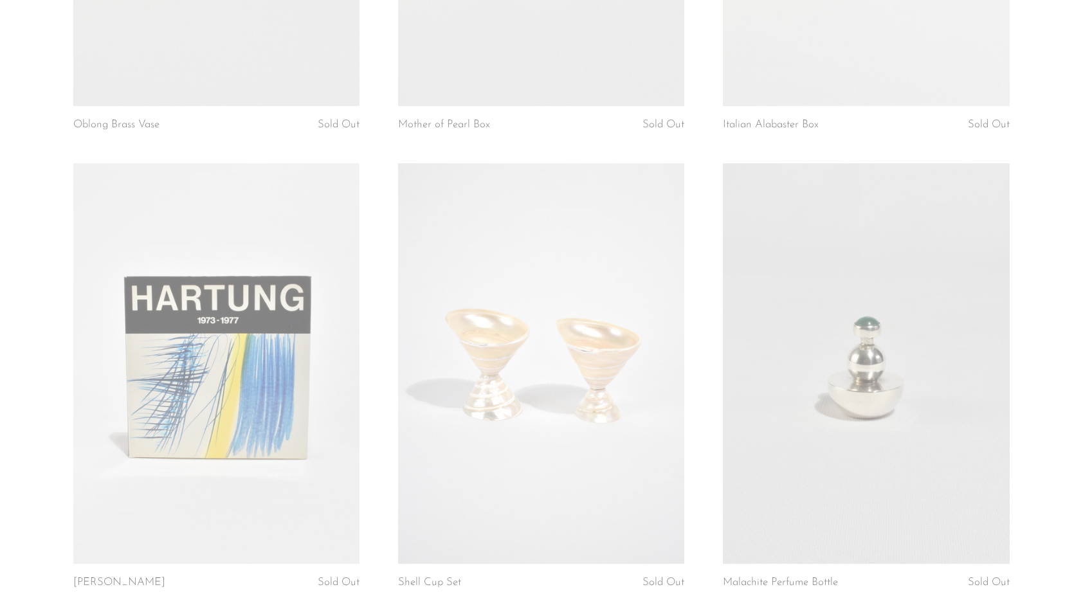
drag, startPoint x: 1082, startPoint y: 324, endPoint x: 1091, endPoint y: 379, distance: 55.9
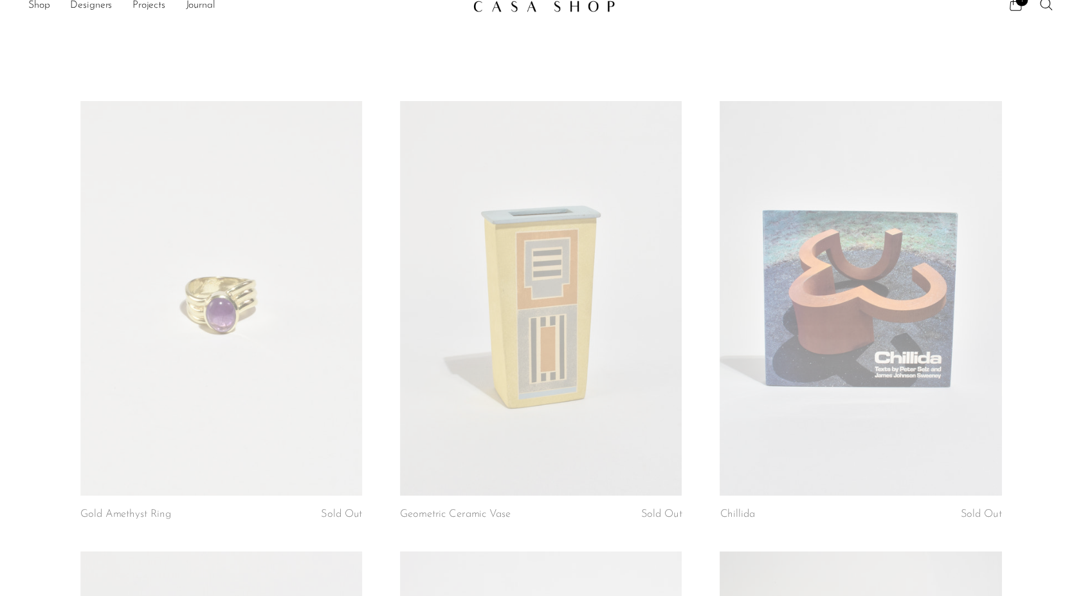
scroll to position [0, 0]
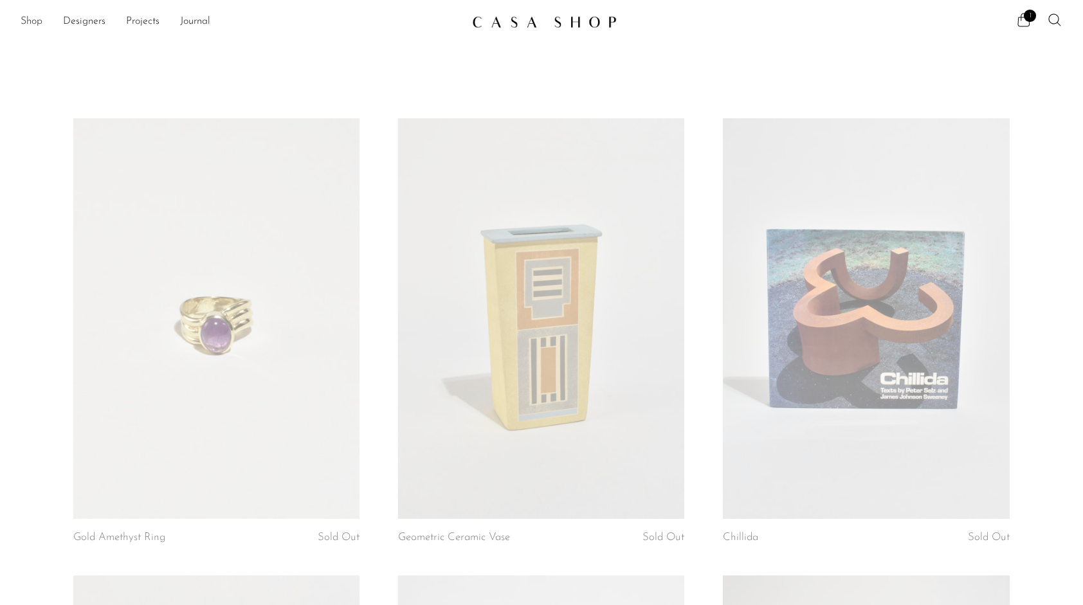
click at [28, 18] on link "Shop" at bounding box center [32, 22] width 22 height 17
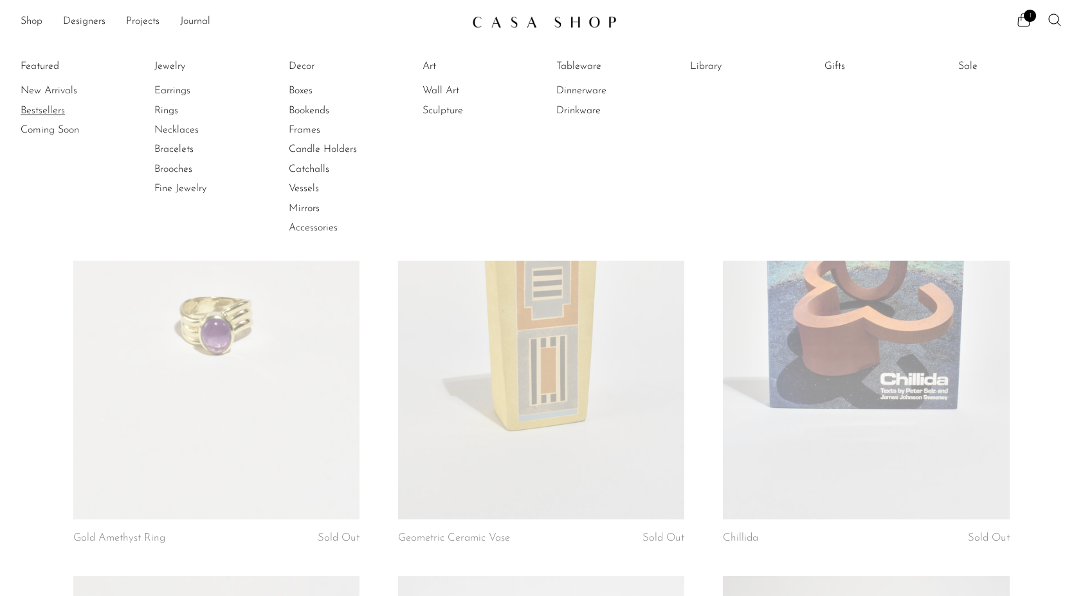
click at [48, 108] on link "Bestsellers" at bounding box center [69, 111] width 96 height 14
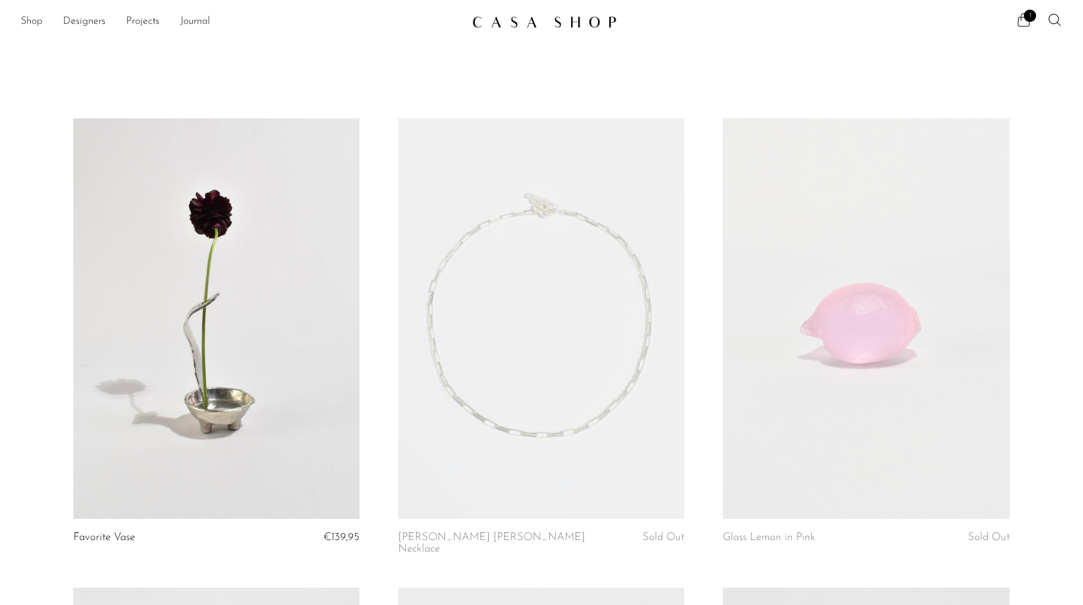
click at [41, 25] on link "Shop" at bounding box center [32, 22] width 22 height 17
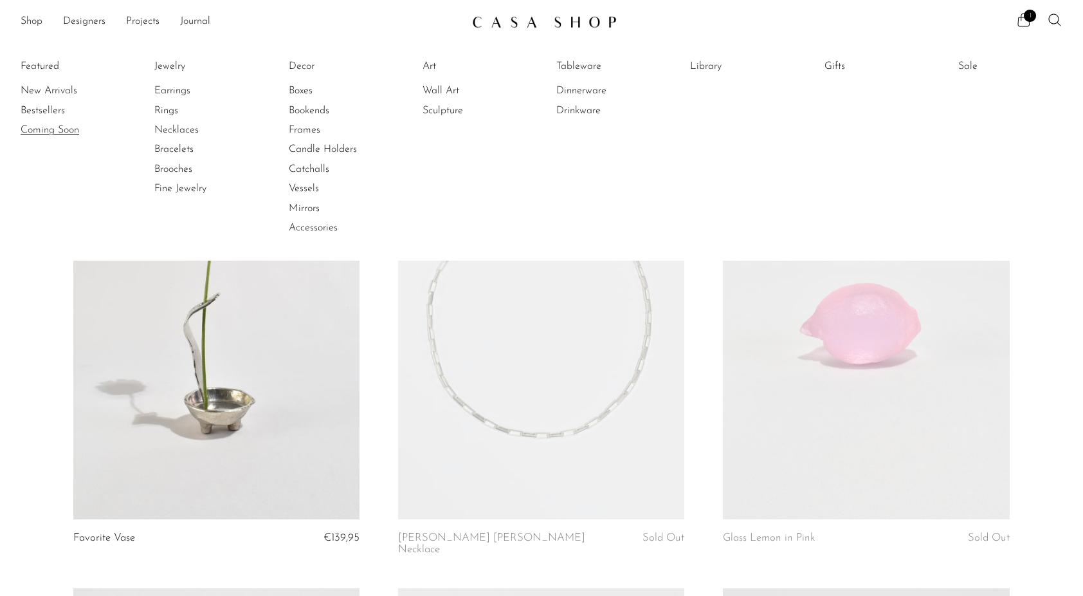
click at [49, 127] on link "Coming Soon" at bounding box center [69, 130] width 96 height 14
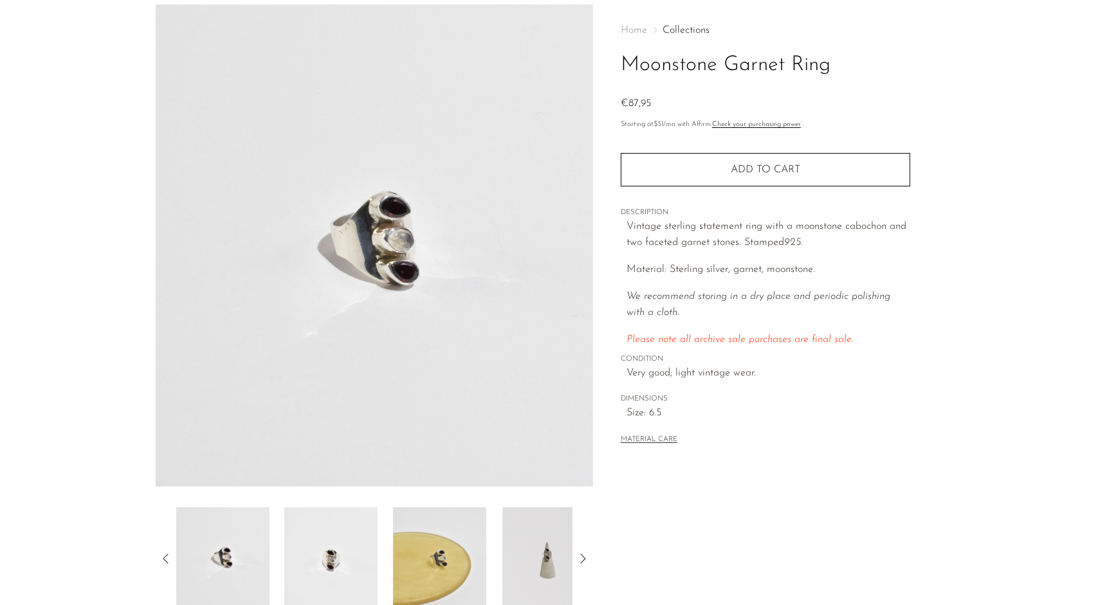
scroll to position [64, 0]
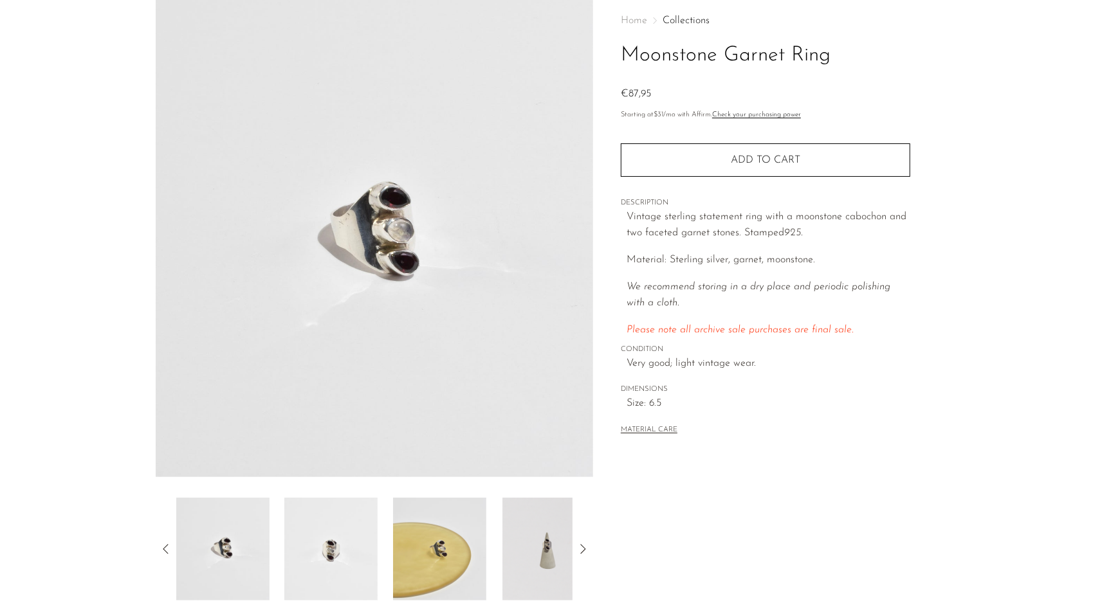
click at [594, 535] on div "Home Collections Moonstone Garnet Ring €87,95 Starting at $31 /mo with Affirm. …" at bounding box center [765, 298] width 344 height 606
click at [589, 542] on icon at bounding box center [582, 549] width 15 height 15
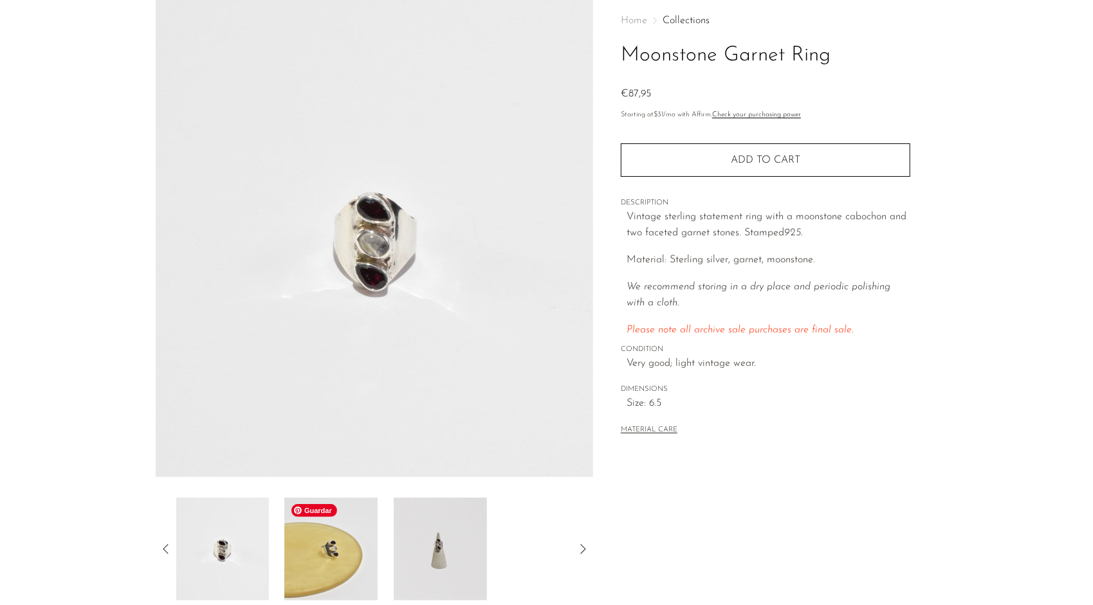
click at [347, 557] on img at bounding box center [330, 549] width 93 height 103
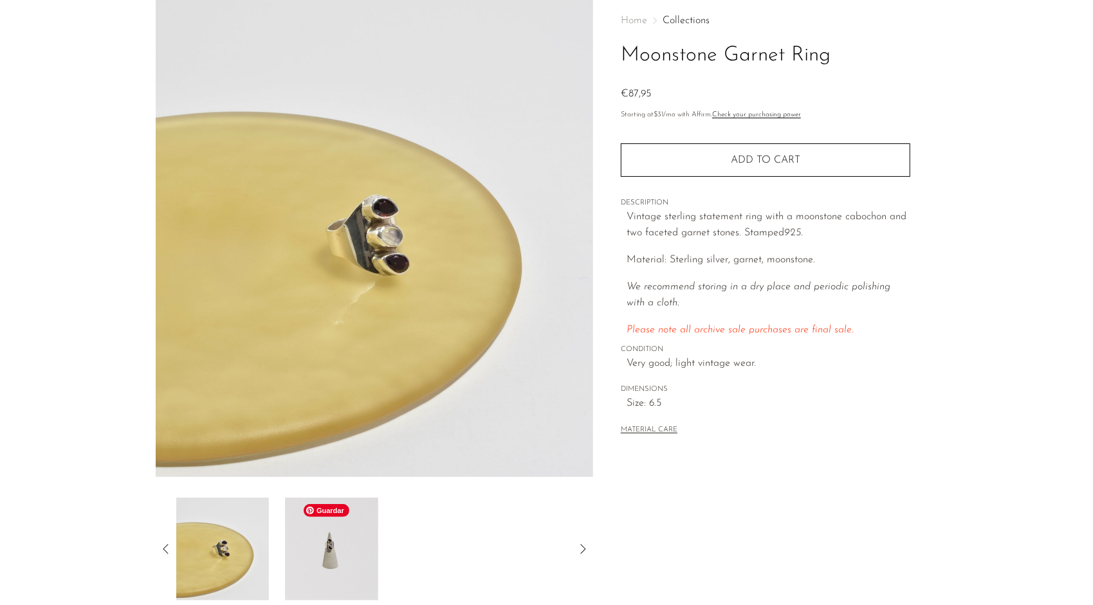
click at [324, 560] on img at bounding box center [330, 549] width 93 height 103
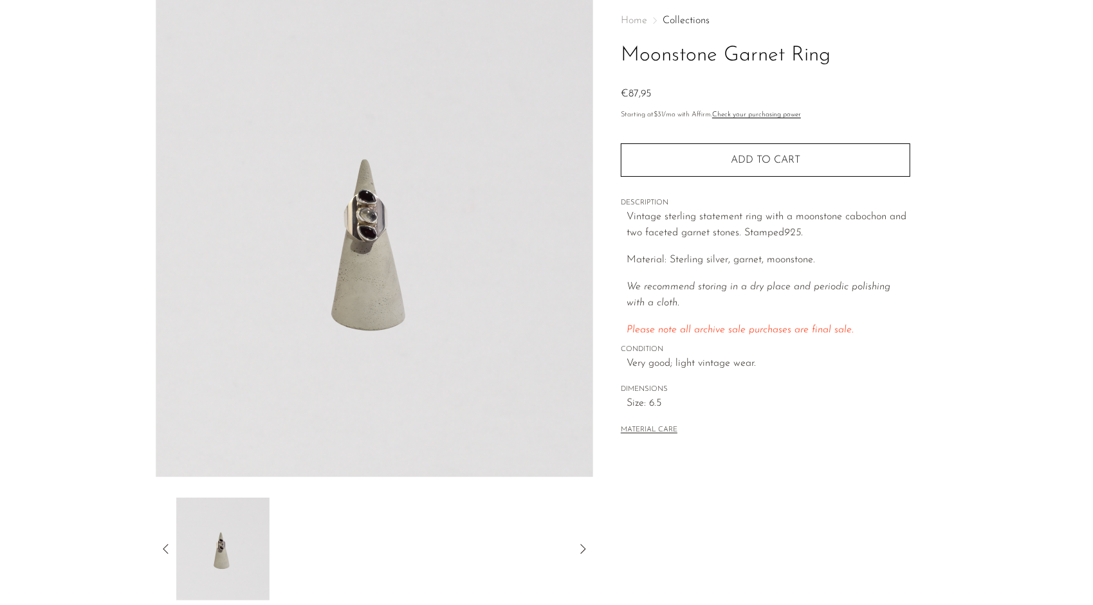
scroll to position [0, 0]
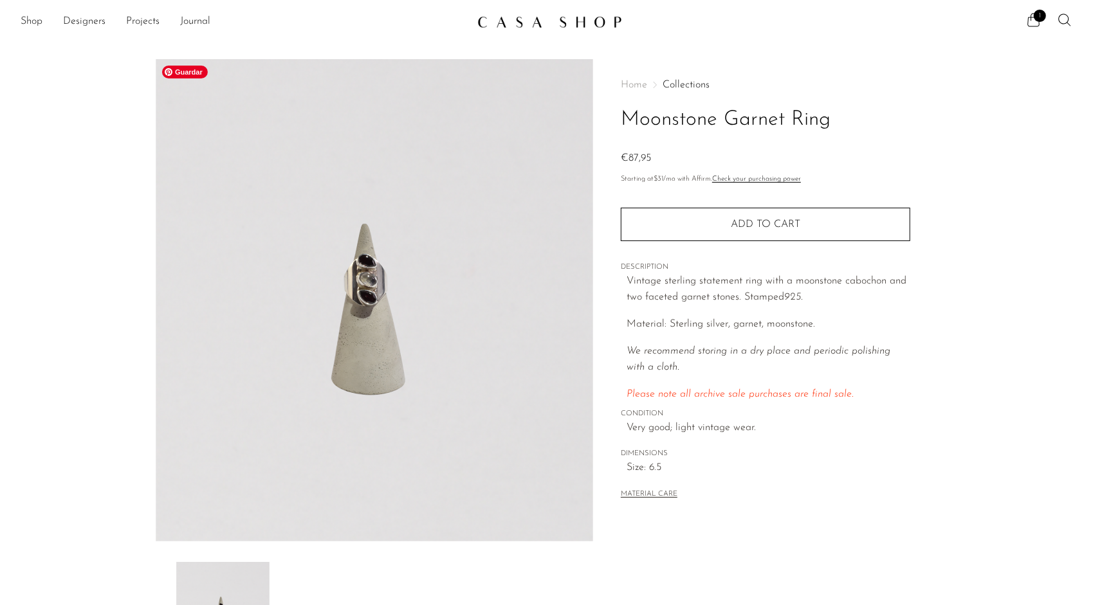
click at [424, 264] on img at bounding box center [375, 300] width 438 height 482
